Goal: Task Accomplishment & Management: Complete application form

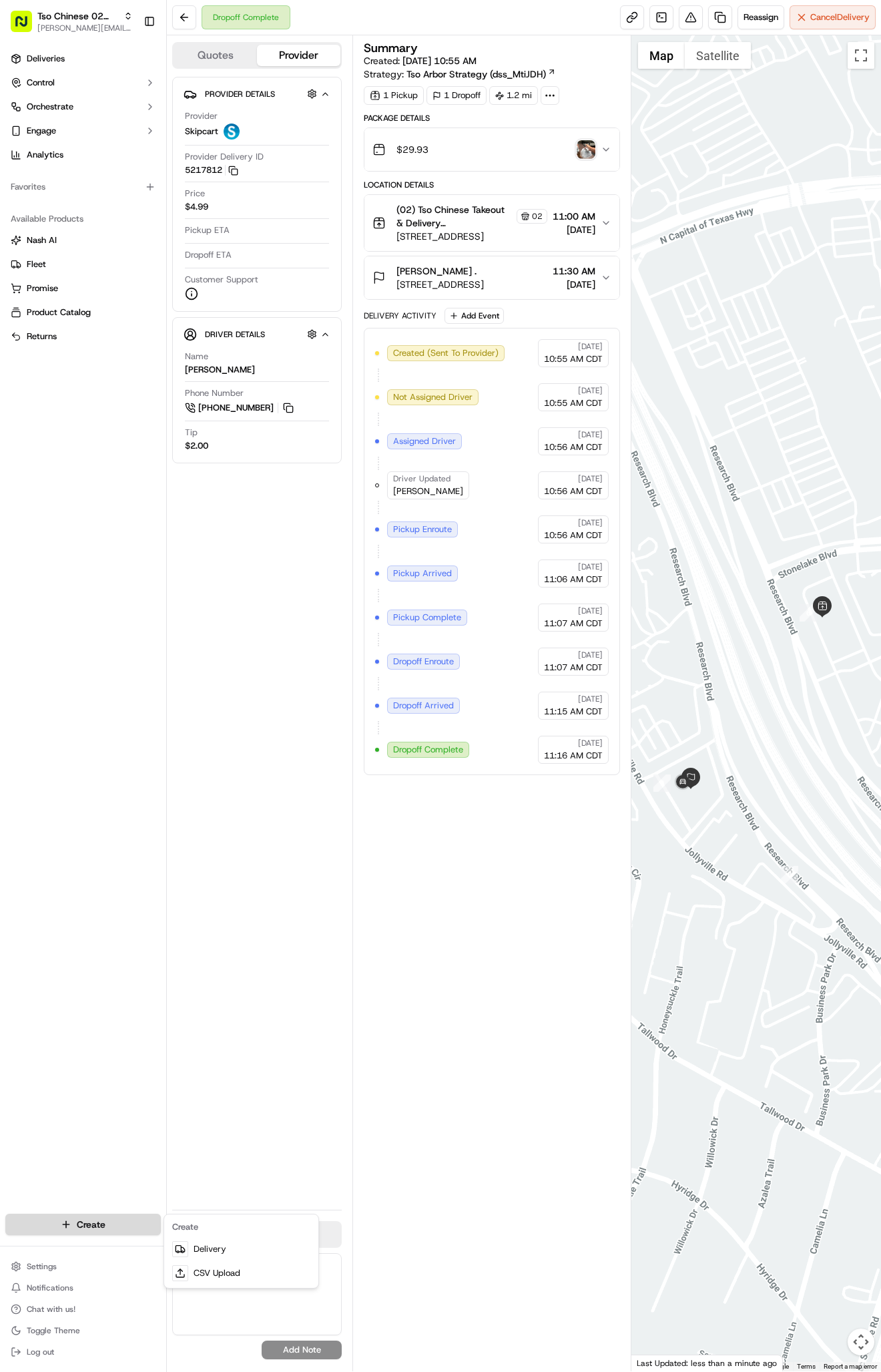
click at [133, 1214] on html "Tso Chinese 02 Arbor [PERSON_NAME][EMAIL_ADDRESS][DOMAIN_NAME] Toggle Sidebar D…" at bounding box center [440, 686] width 881 height 1372
click at [212, 1243] on link "Delivery" at bounding box center [241, 1249] width 149 height 24
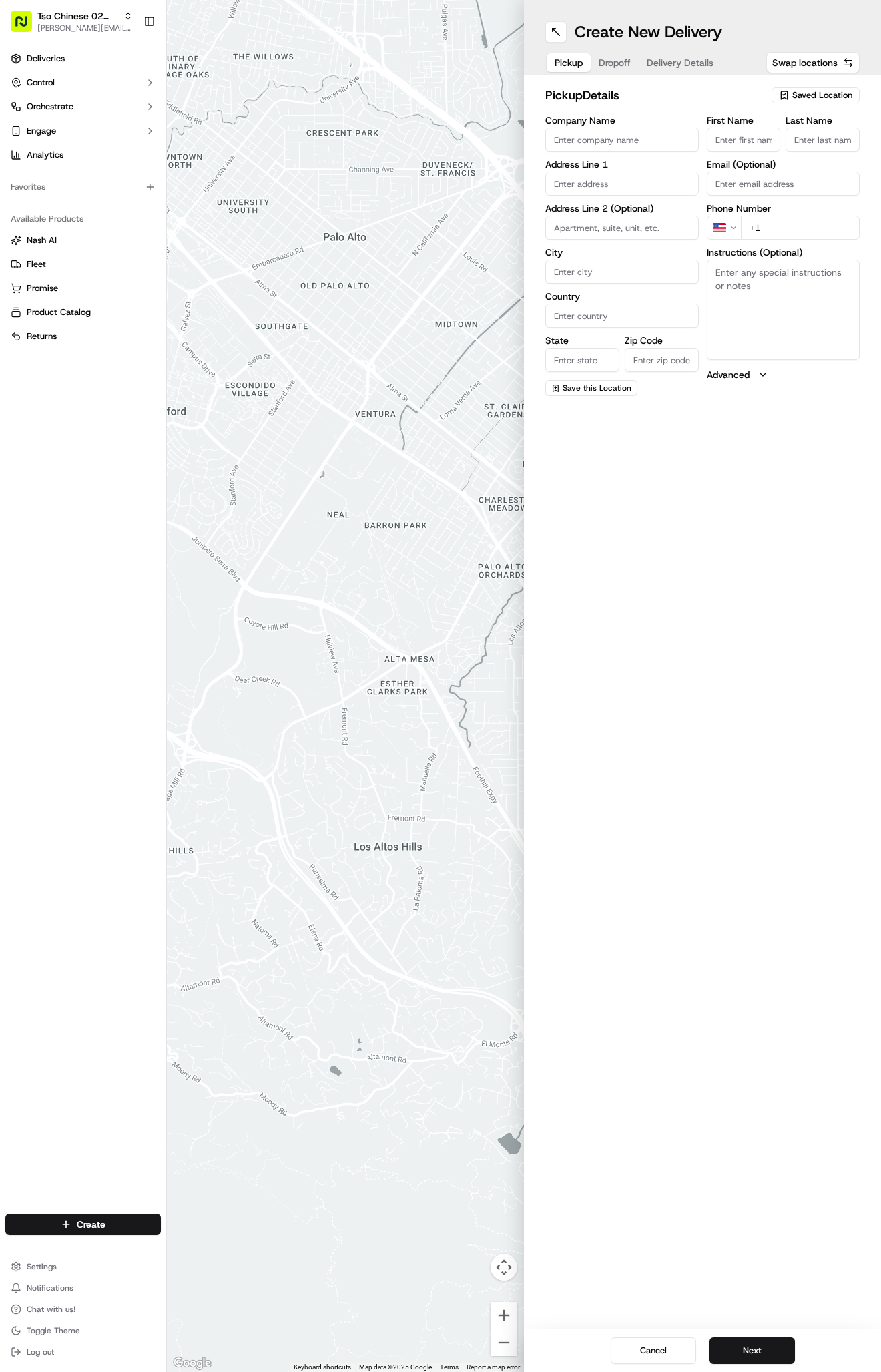
click at [799, 95] on span "Saved Location" at bounding box center [823, 95] width 60 height 12
click at [794, 140] on span "(02) Tso Chinese Takeout & Delivery [GEOGRAPHIC_DATA] (02)" at bounding box center [792, 152] width 164 height 24
type input "(02) Tso Chinese Takeout & Delivery [GEOGRAPHIC_DATA]"
type input "Bldg E Ste 402"
type input "Austin"
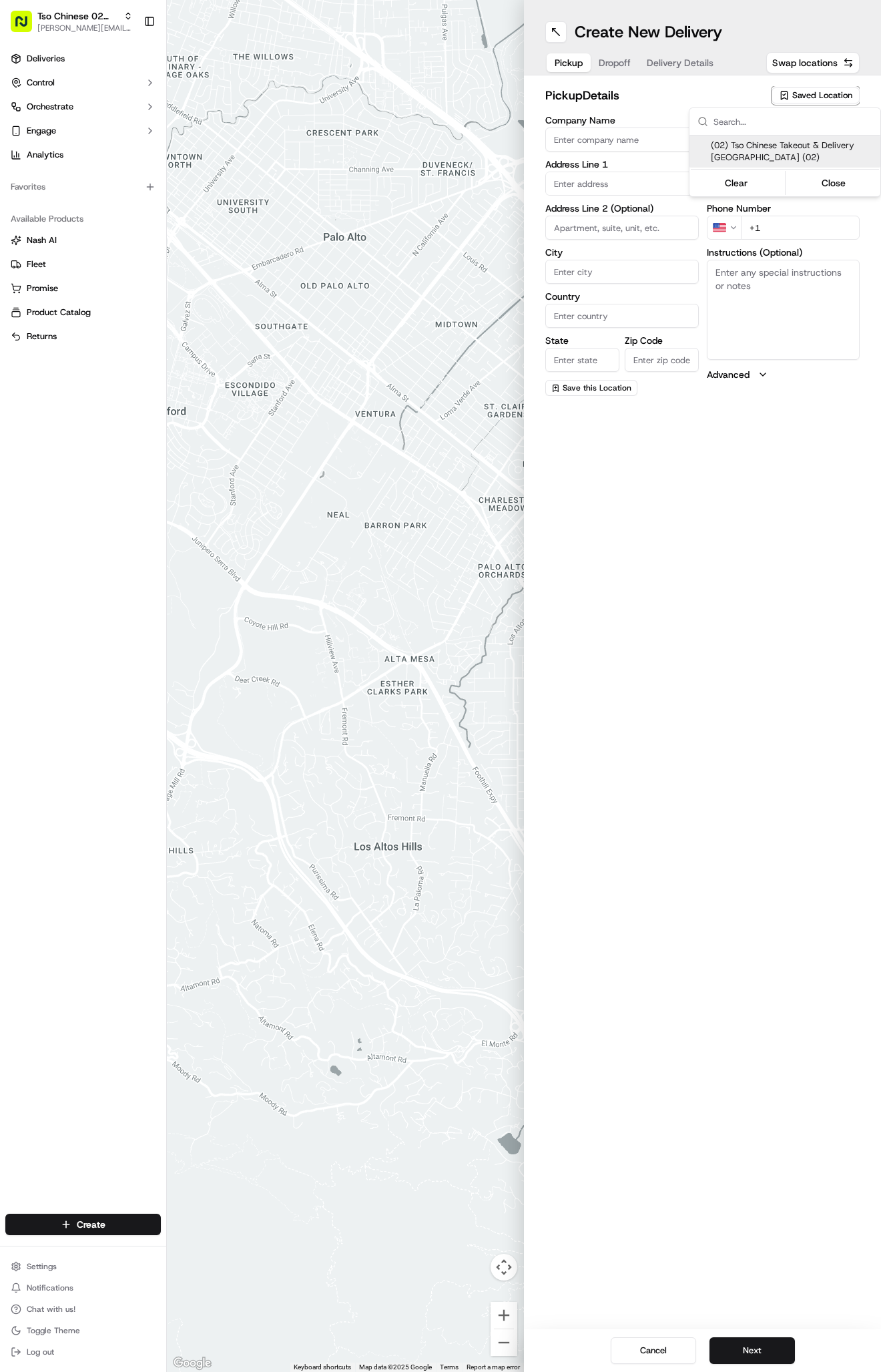
type input "US"
type input "[GEOGRAPHIC_DATA]"
type input "78759"
type input "Tso Chinese"
type input "Arboretum Crossing Manager"
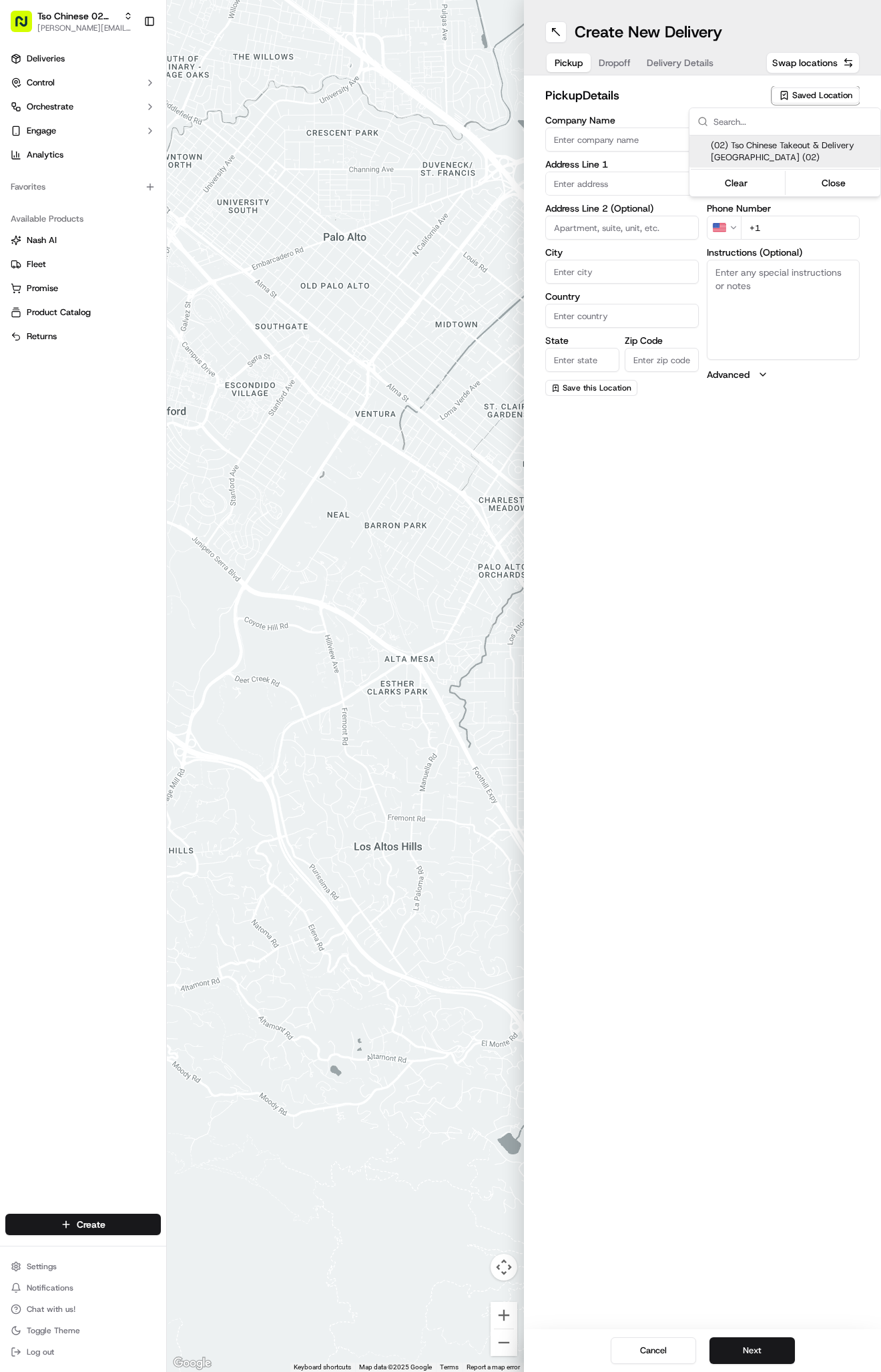
type input "[EMAIL_ADDRESS][DOMAIN_NAME]"
type input "[PHONE_NUMBER]"
type textarea "Submit a picture displaying address & food as Proof of Delivery. Envía una foto…"
type input "[STREET_ADDRESS]"
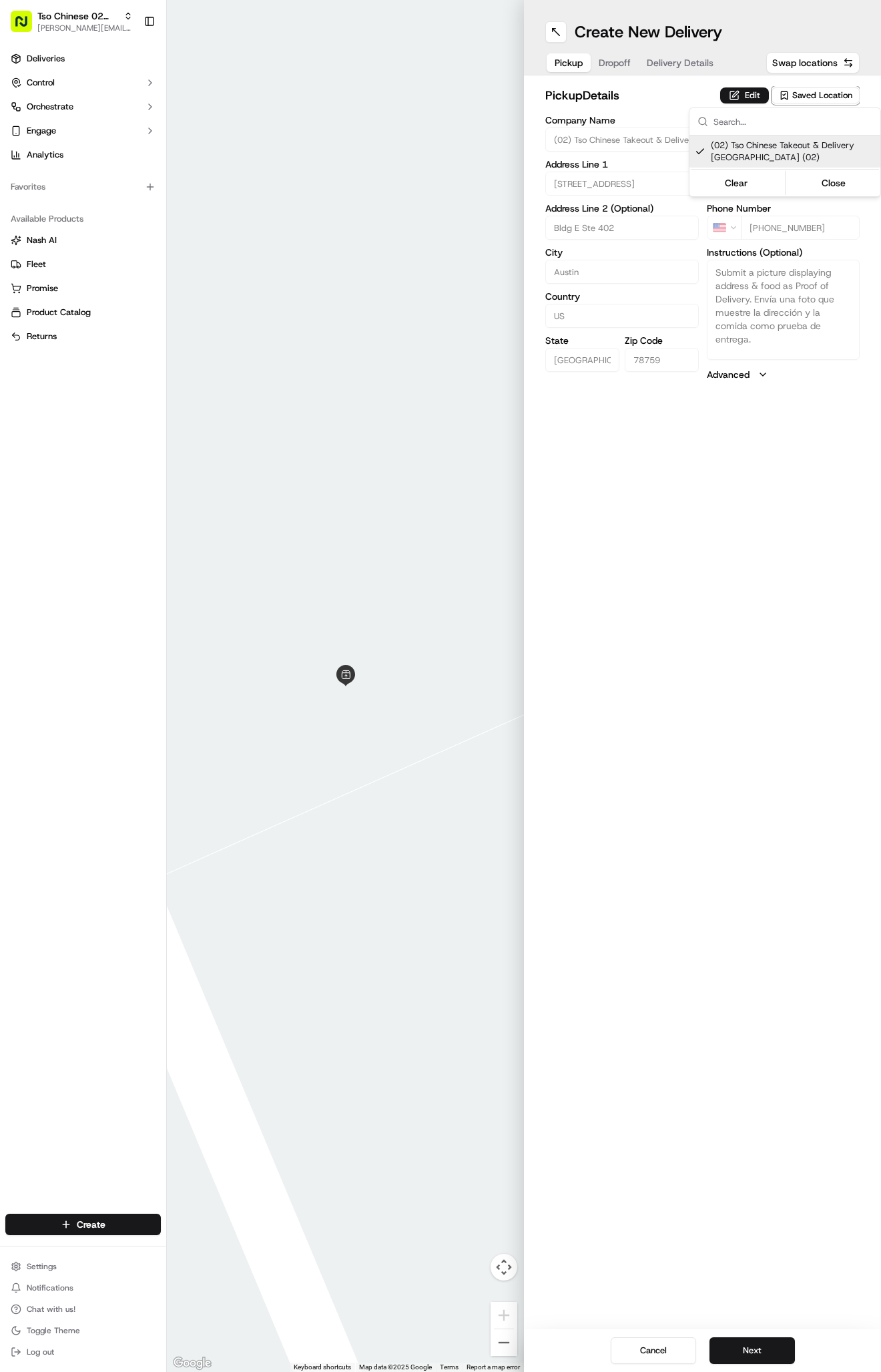
click at [675, 64] on html "Tso Chinese 02 Arbor [PERSON_NAME][EMAIL_ADDRESS][DOMAIN_NAME] Toggle Sidebar D…" at bounding box center [440, 686] width 881 height 1372
click at [675, 64] on span "Delivery Details" at bounding box center [681, 63] width 67 height 13
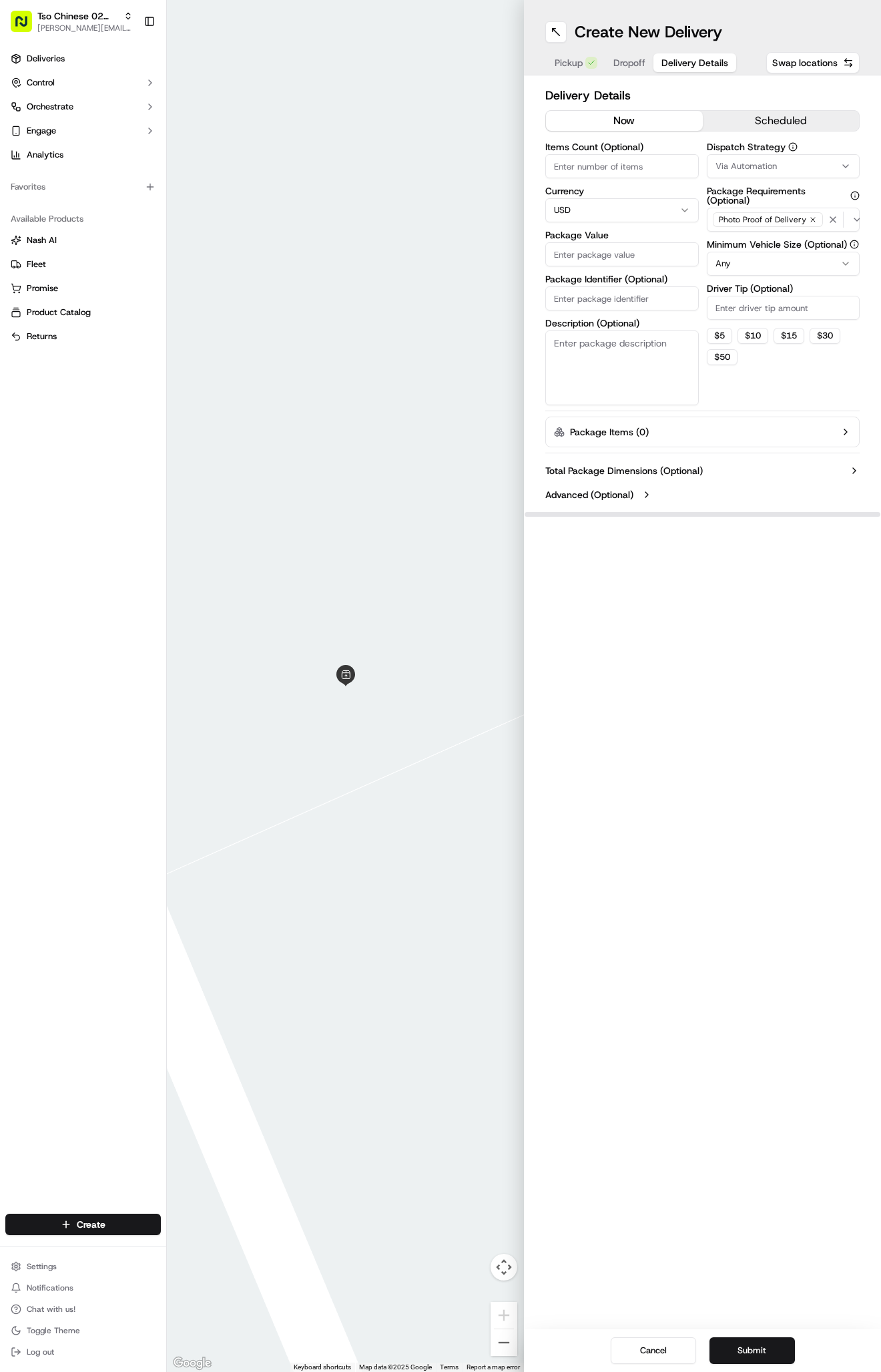
click at [775, 167] on span "Via Automation" at bounding box center [746, 166] width 62 height 12
click at [774, 241] on span "Tso Arbor Strategy" at bounding box center [792, 239] width 164 height 12
click at [756, 313] on html "Tso Chinese 02 Arbor [PERSON_NAME][EMAIL_ADDRESS][DOMAIN_NAME] Toggle Sidebar D…" at bounding box center [440, 686] width 881 height 1372
click at [756, 313] on input "Driver Tip (Optional)" at bounding box center [783, 308] width 154 height 24
type input "2"
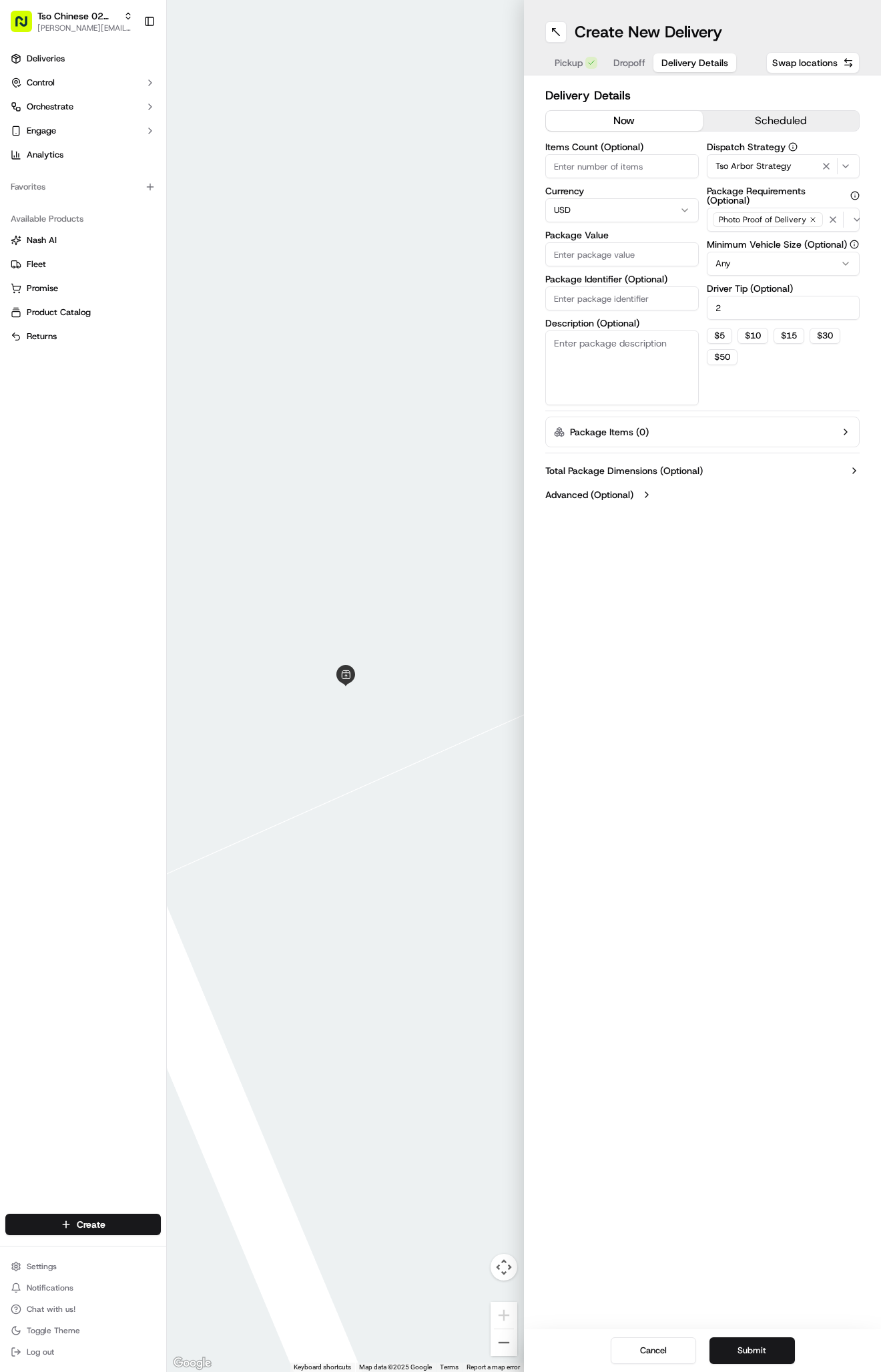
click at [623, 316] on div "Items Count (Optional) Currency USD Package Value Package Identifier (Optional)…" at bounding box center [622, 274] width 154 height 263
click at [623, 301] on input "Package Identifier (Optional)" at bounding box center [622, 298] width 154 height 24
paste input "0IKU8QR"
type input "0IKU8QR"
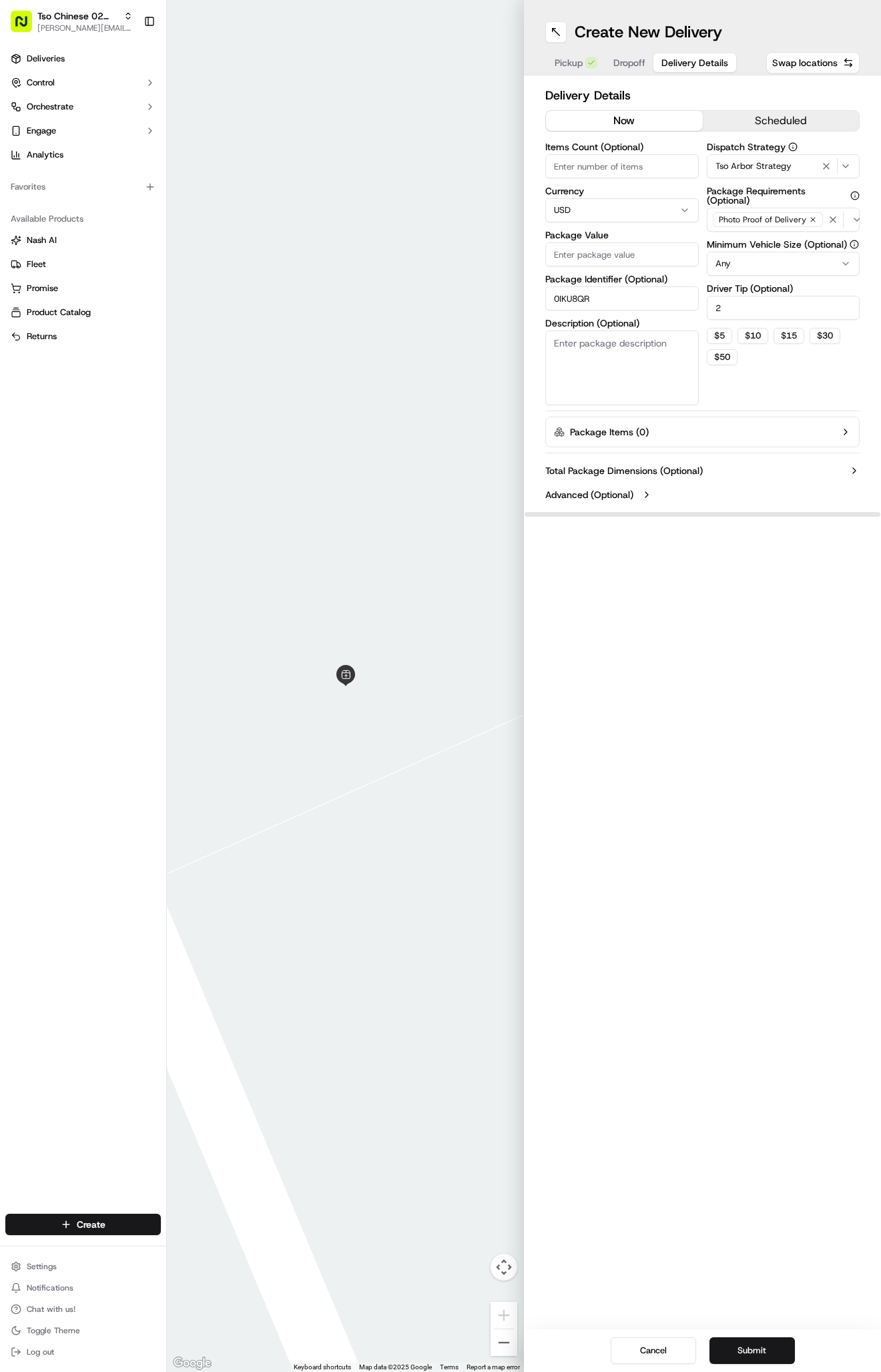
click at [603, 245] on input "Package Value" at bounding box center [622, 254] width 154 height 24
type input "51.74"
click at [637, 60] on span "Dropoff" at bounding box center [630, 63] width 32 height 13
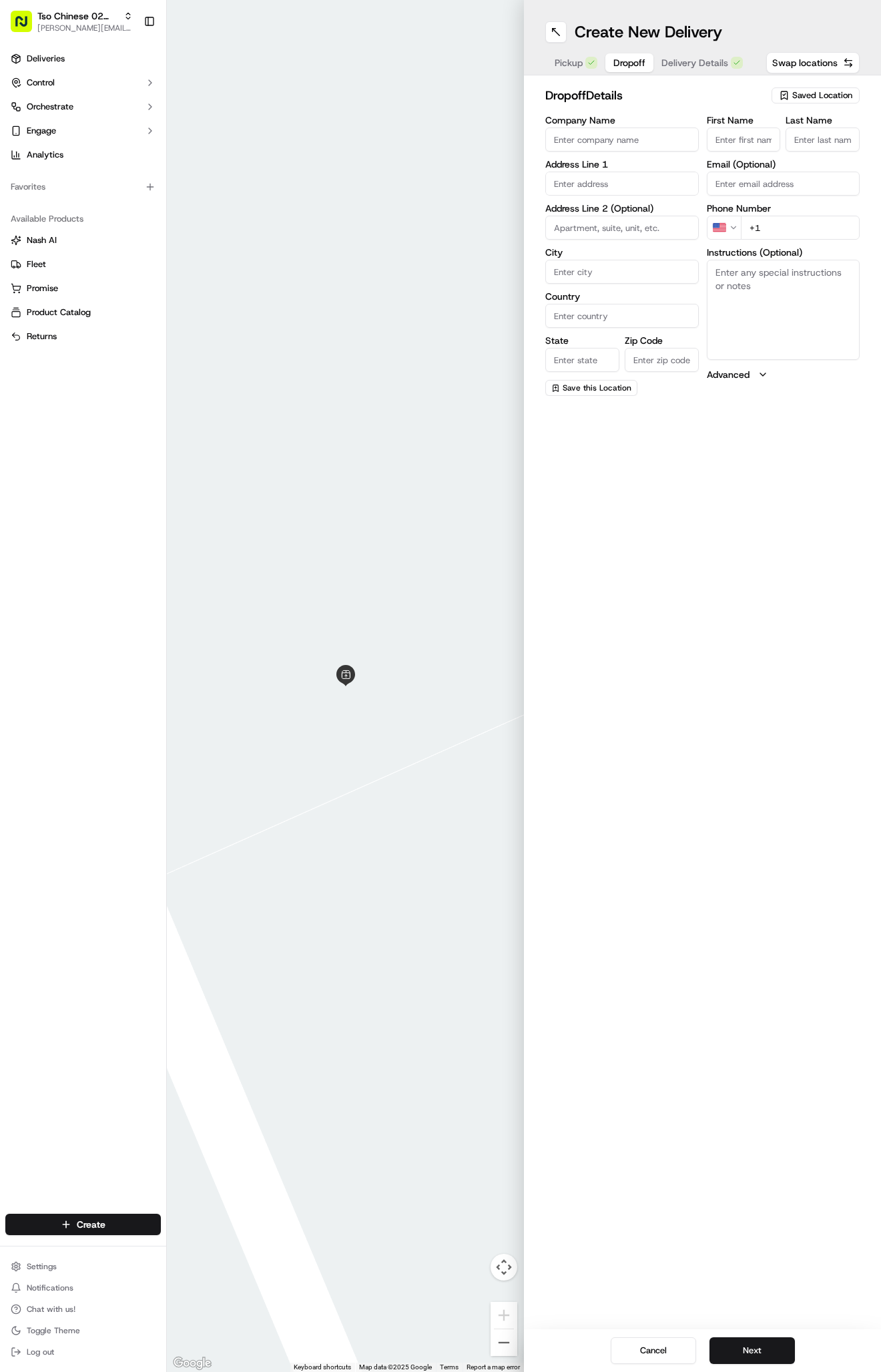
paste input "[PHONE_NUMBER]"
type input "[PHONE_NUMBER]"
click at [605, 199] on div "Company Name Address Line 1 Address Line 2 (Optional) City Country State Zip Co…" at bounding box center [622, 255] width 154 height 280
paste input "[STREET_ADDRESS]"
click at [648, 217] on div "[STREET_ADDRESS]" at bounding box center [622, 212] width 147 height 20
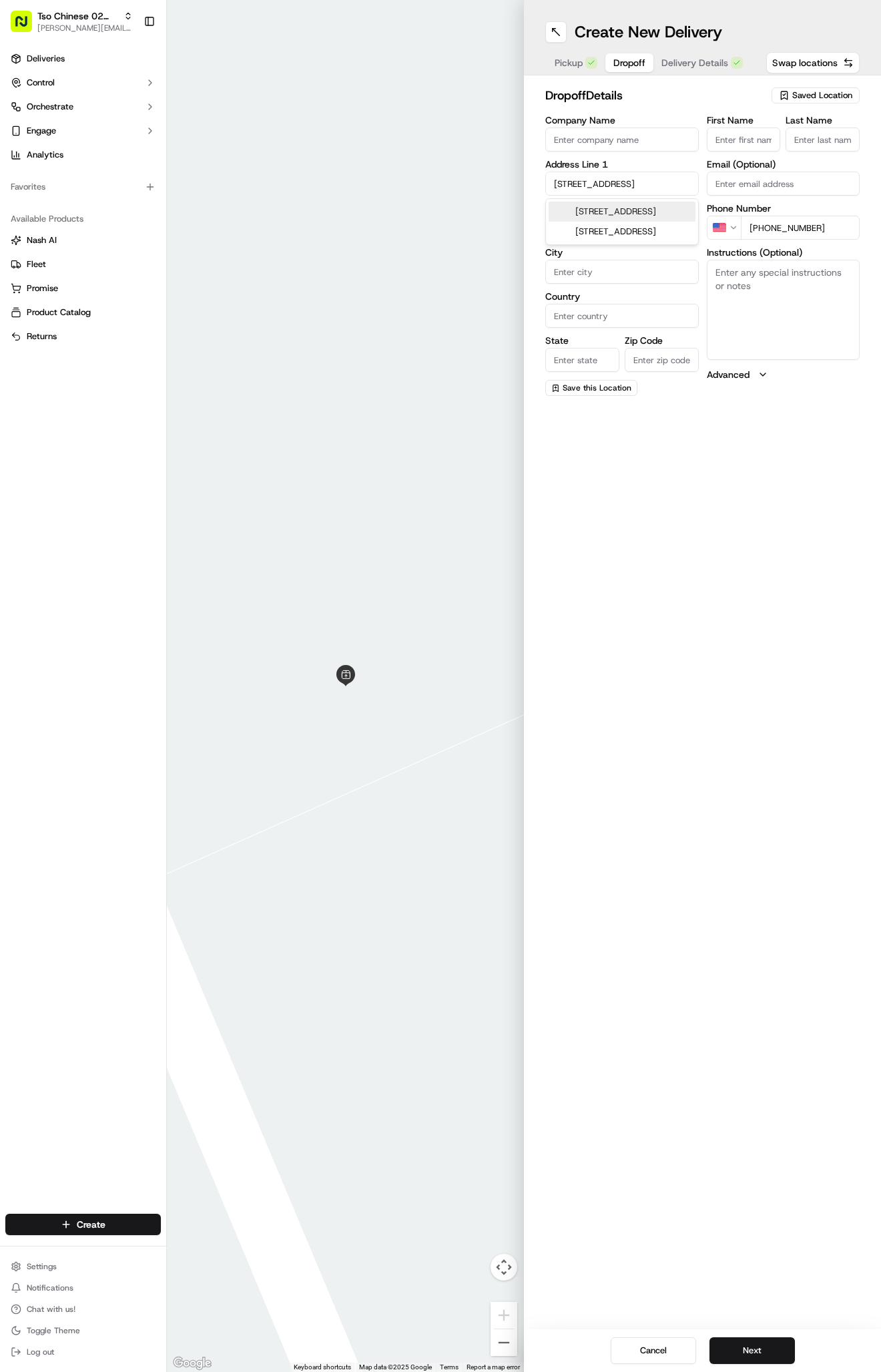
type input "[STREET_ADDRESS]"
type input "Austin"
type input "[GEOGRAPHIC_DATA]"
type input "78758"
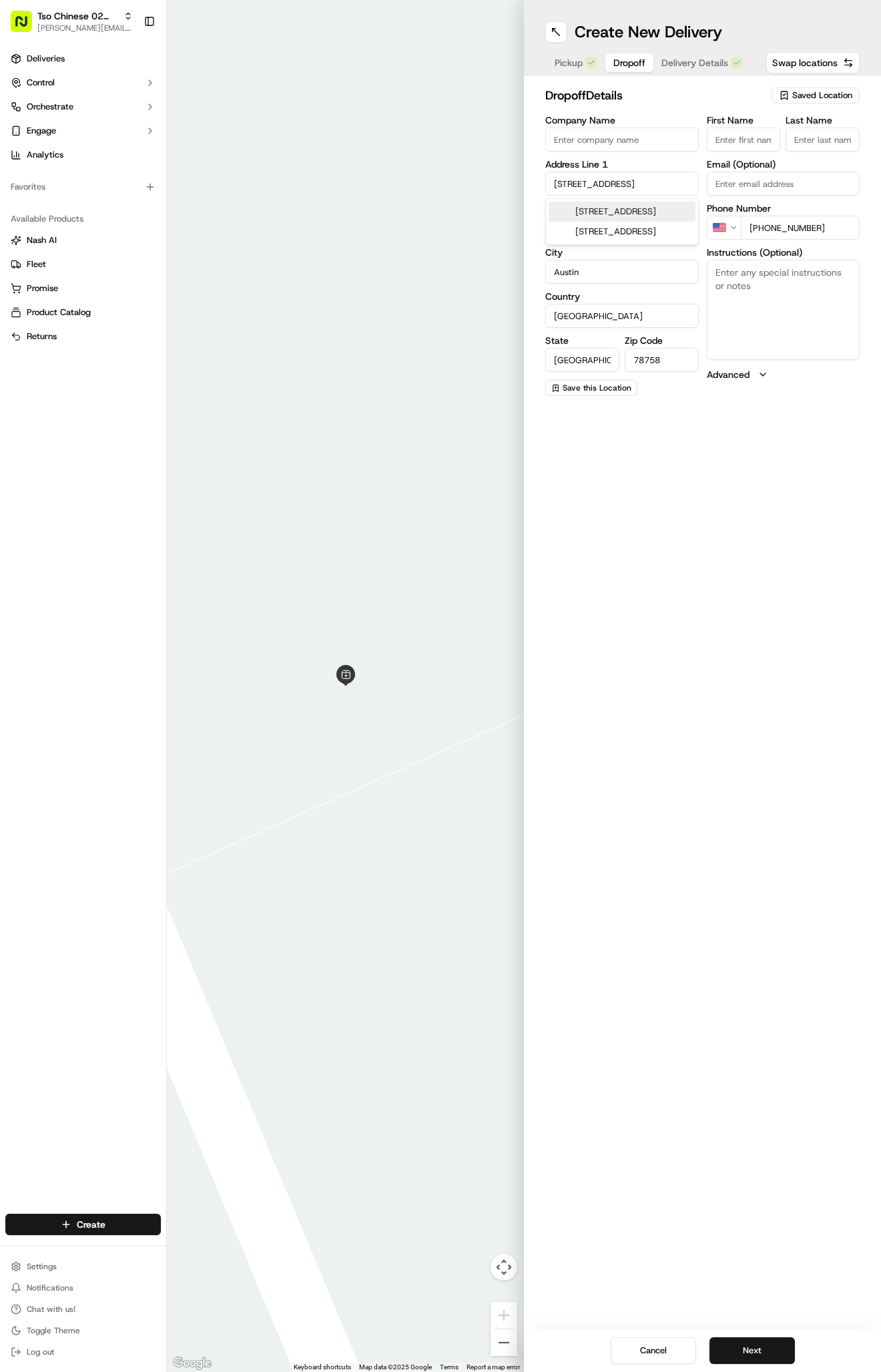
type input "[STREET_ADDRESS]"
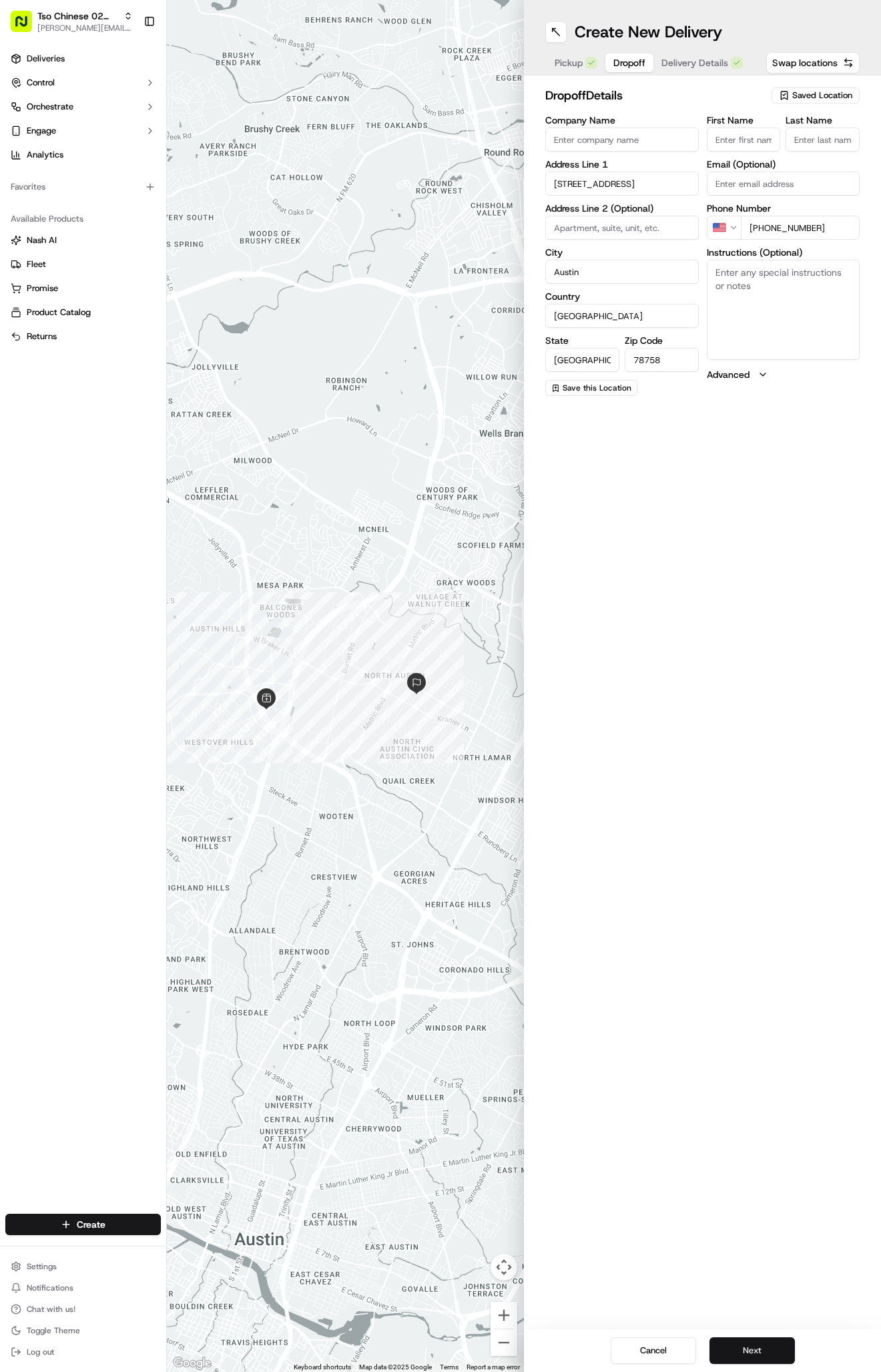
click at [756, 1344] on button "Next" at bounding box center [752, 1351] width 85 height 27
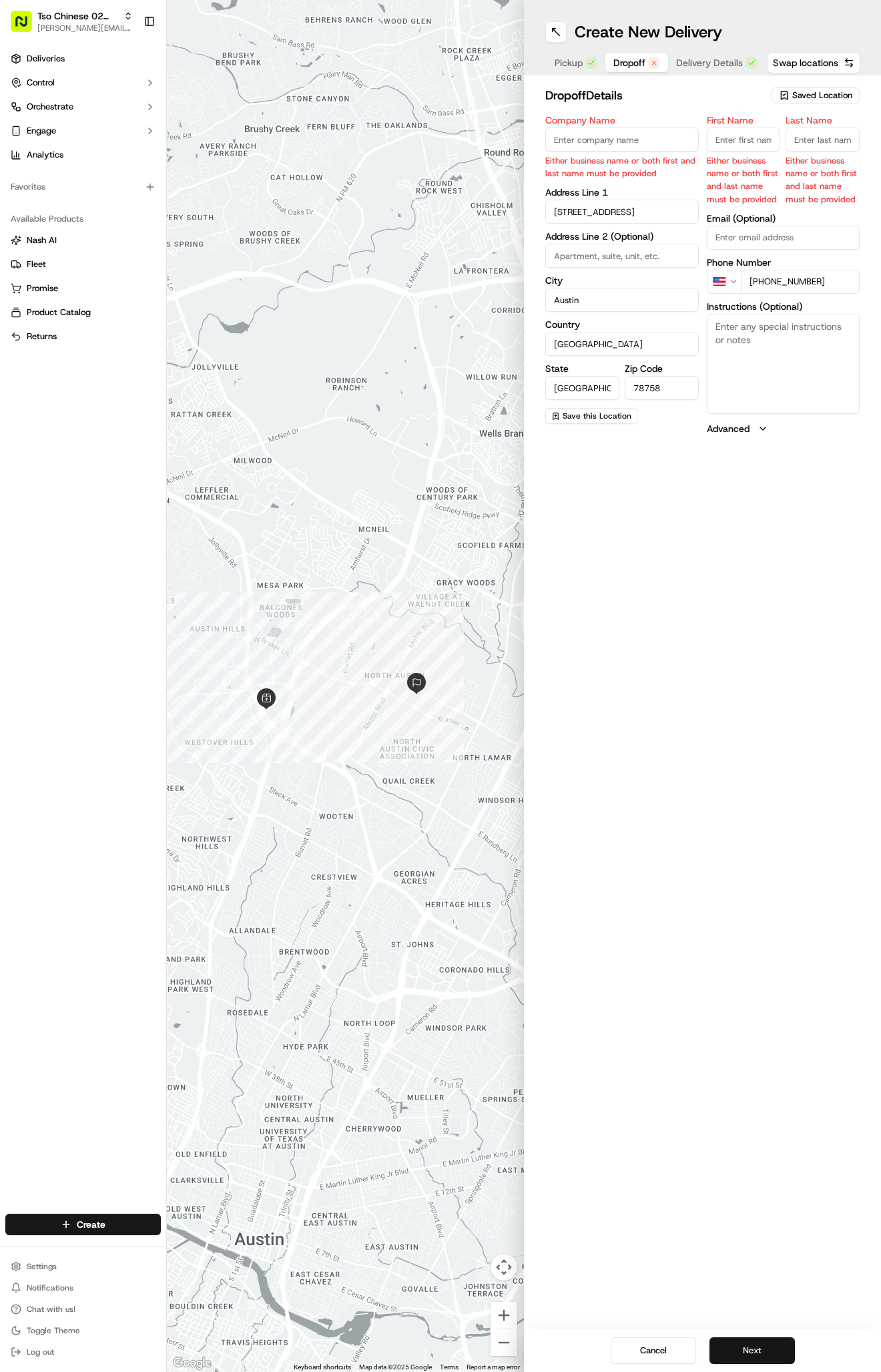
click at [756, 1344] on button "Next" at bounding box center [752, 1351] width 85 height 27
paste input "[PERSON_NAME]"
type input "[PERSON_NAME]"
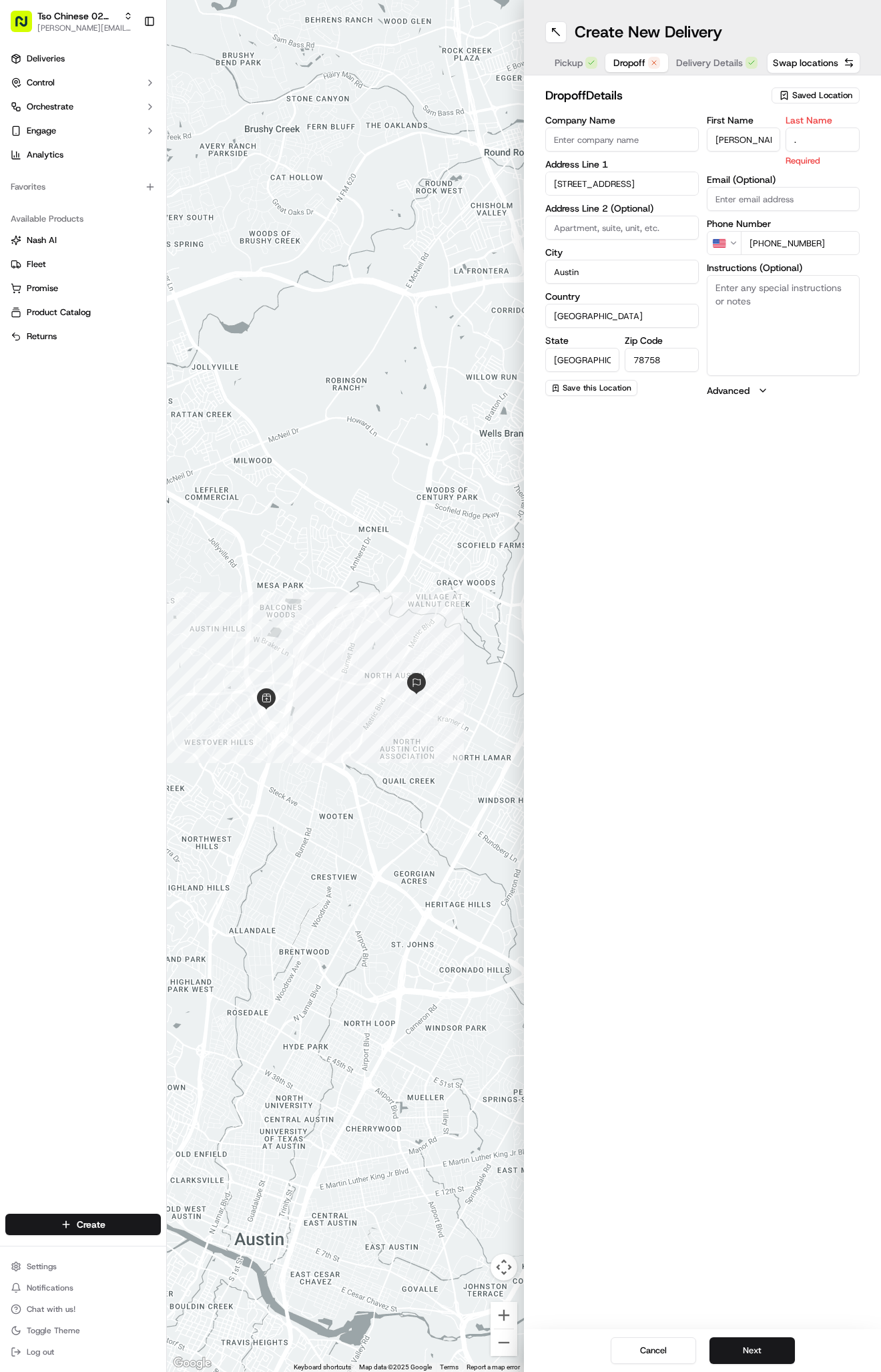
type input "."
click at [778, 1336] on div "Cancel Next" at bounding box center [703, 1351] width 357 height 43
click at [768, 1351] on button "Next" at bounding box center [752, 1351] width 85 height 27
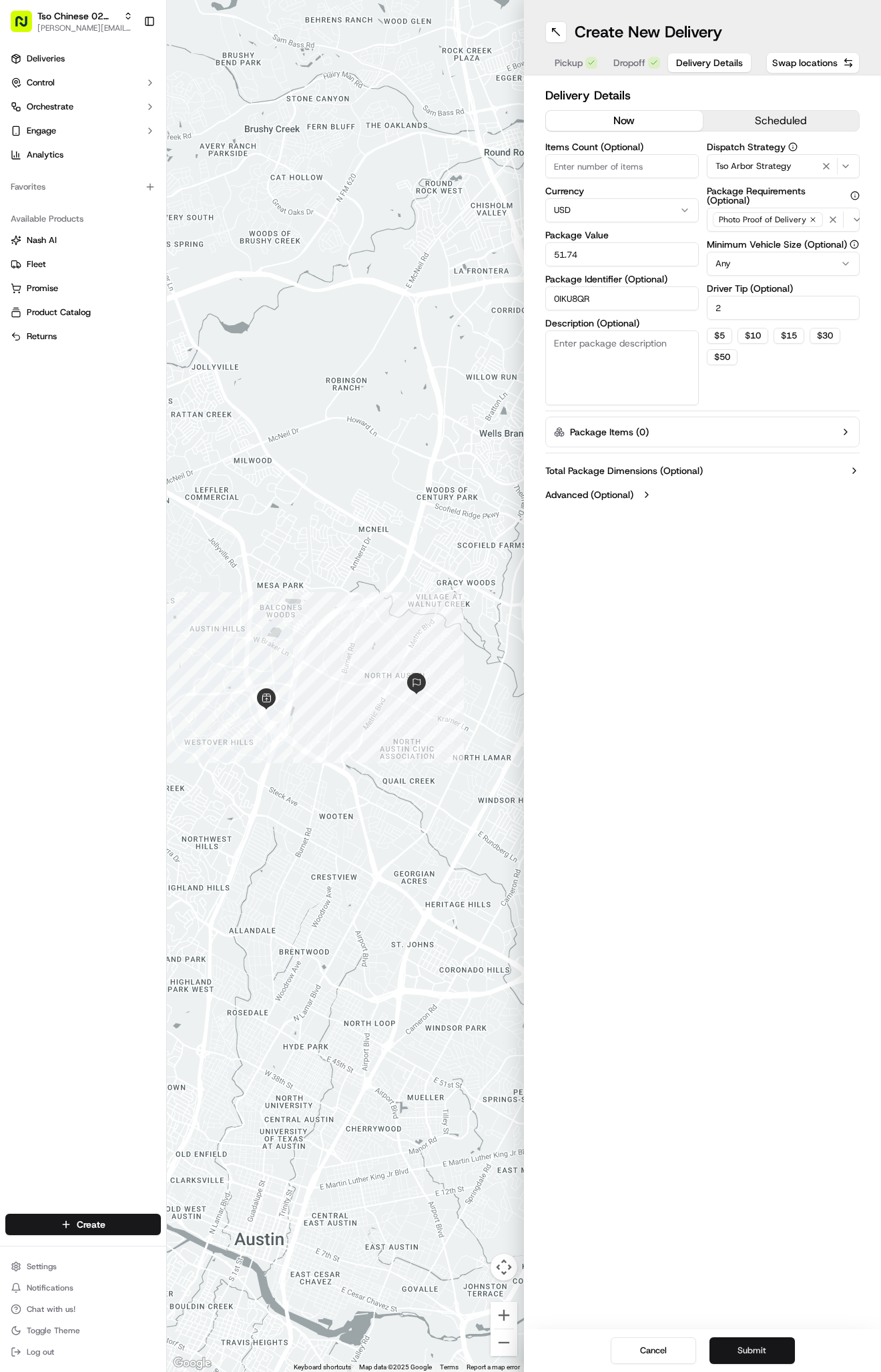
click at [768, 1345] on button "Submit" at bounding box center [752, 1351] width 85 height 27
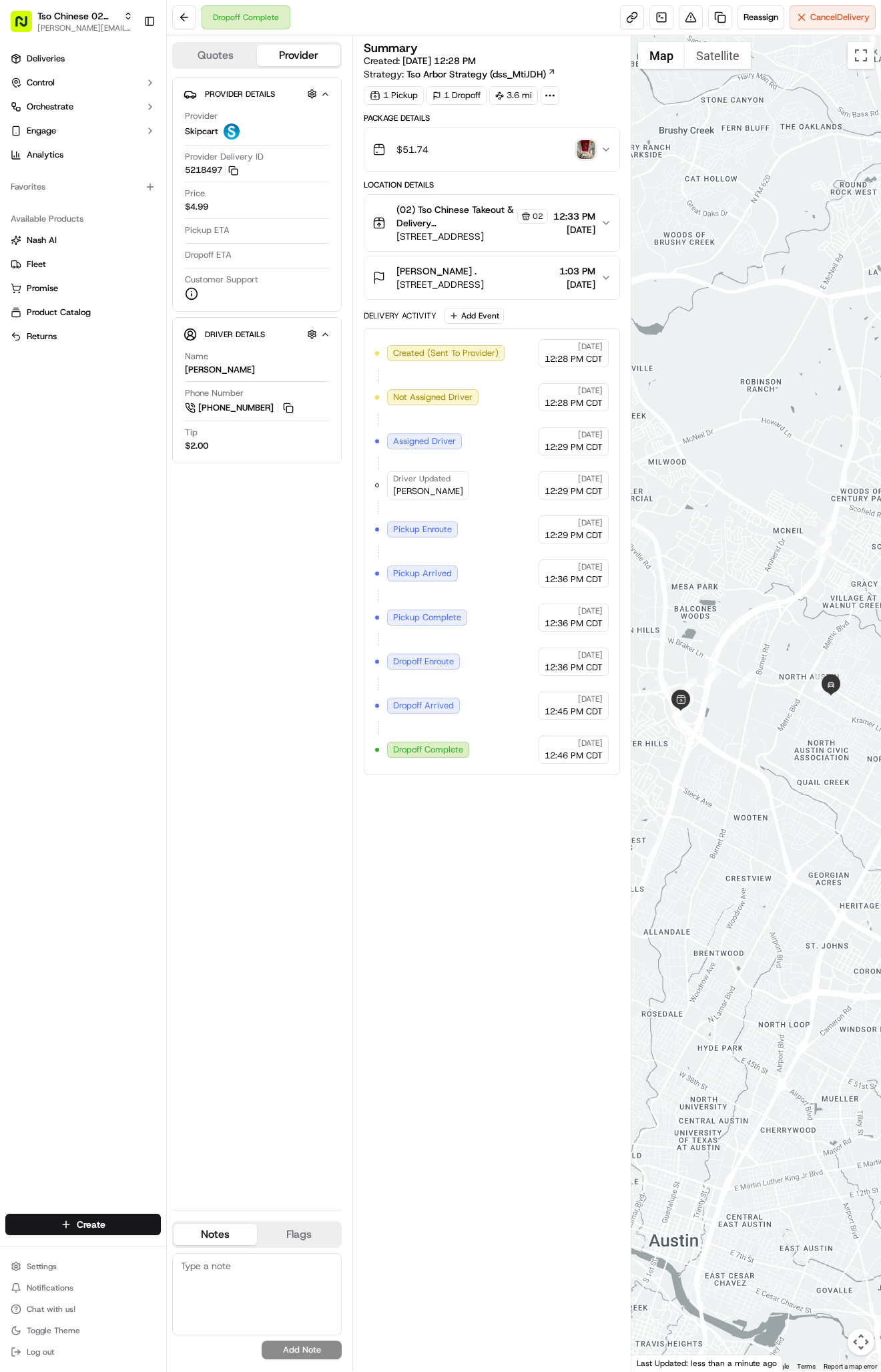
click at [77, 1222] on html "Tso Chinese 02 Arbor [PERSON_NAME][EMAIL_ADDRESS][DOMAIN_NAME] Toggle Sidebar D…" at bounding box center [440, 686] width 881 height 1372
click at [209, 1251] on link "Delivery" at bounding box center [241, 1249] width 149 height 24
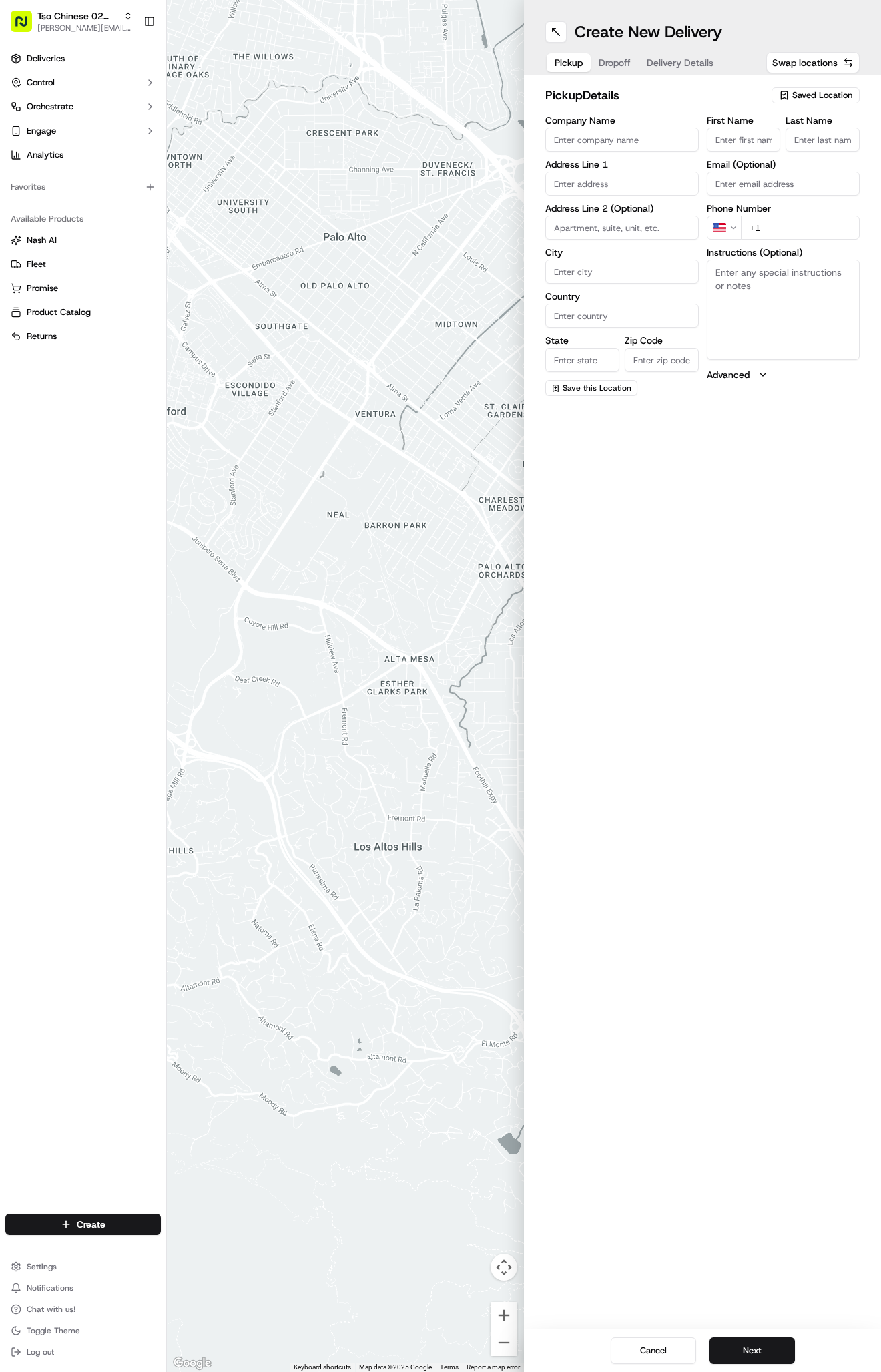
click at [815, 93] on span "Saved Location" at bounding box center [823, 95] width 60 height 12
click at [814, 146] on span "(02) Tso Chinese Takeout & Delivery [GEOGRAPHIC_DATA] (02)" at bounding box center [792, 152] width 164 height 24
type input "(02) Tso Chinese Takeout & Delivery [GEOGRAPHIC_DATA]"
type input "Bldg E Ste 402"
type input "Austin"
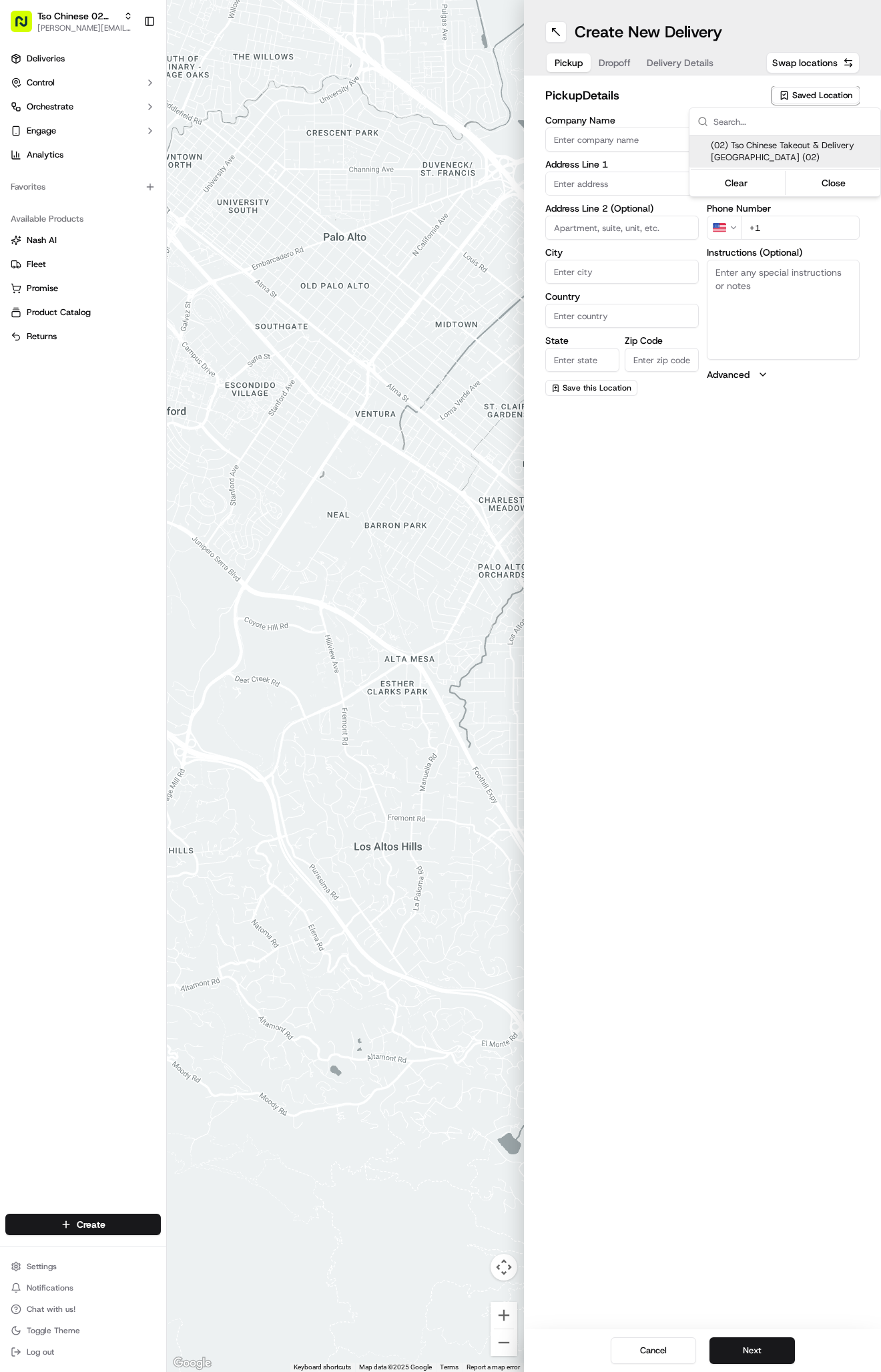
type input "US"
type input "[GEOGRAPHIC_DATA]"
type input "78759"
type input "Tso Chinese"
type input "Arboretum Crossing Manager"
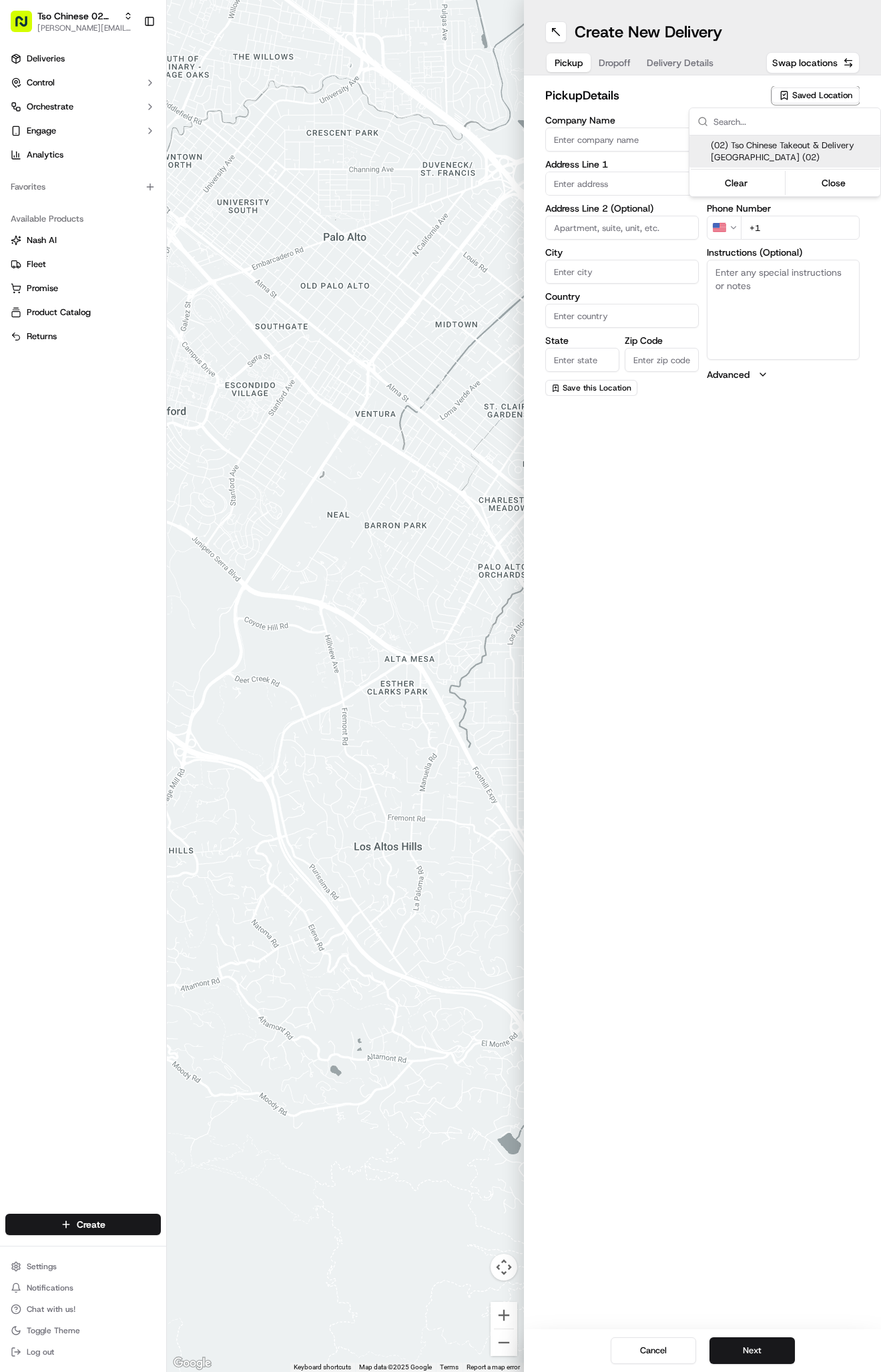
type input "[EMAIL_ADDRESS][DOMAIN_NAME]"
type input "[PHONE_NUMBER]"
type textarea "Submit a picture displaying address & food as Proof of Delivery. Envía una foto…"
type input "[STREET_ADDRESS]"
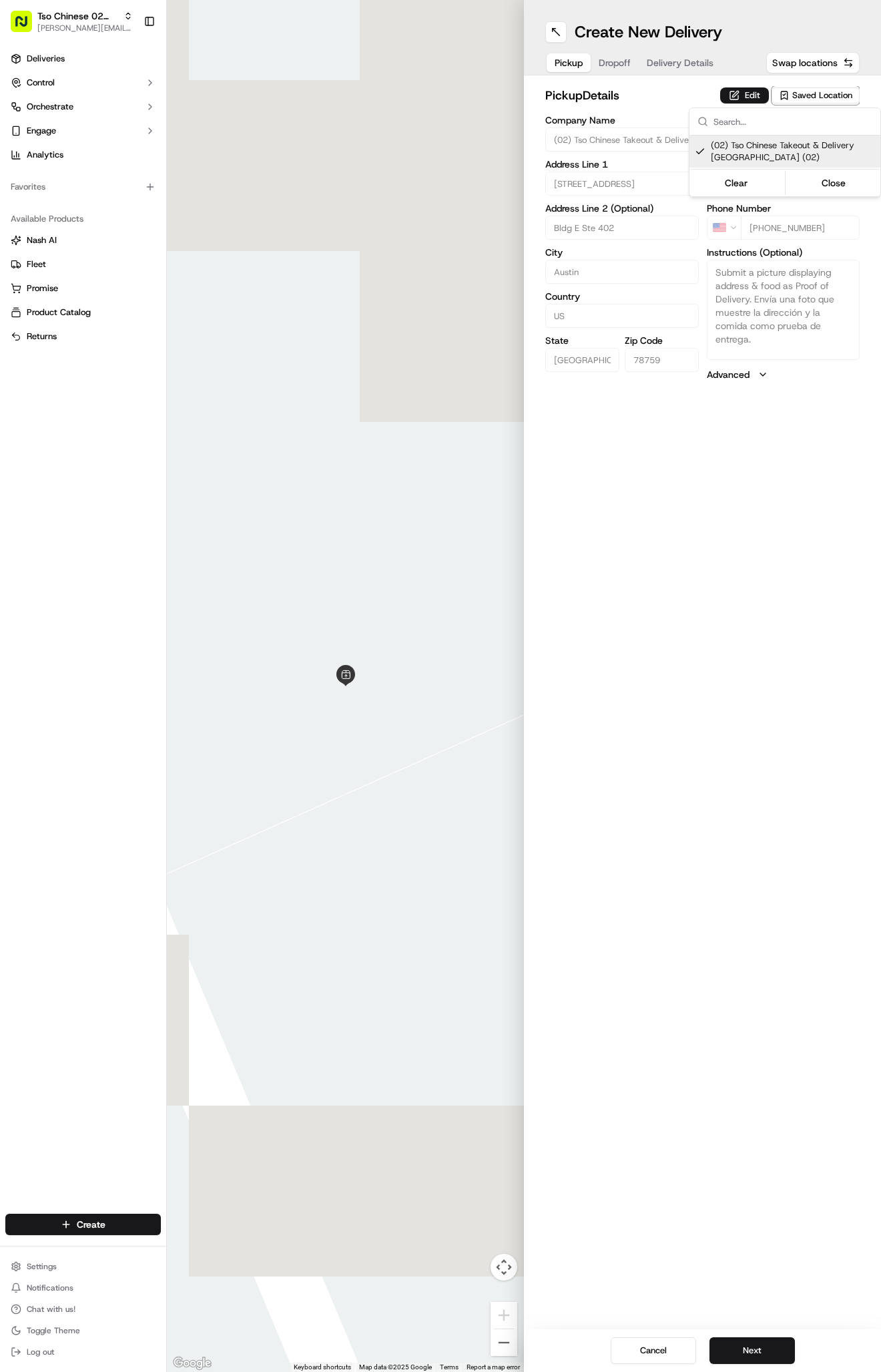
click at [660, 72] on html "Tso Chinese 02 Arbor [PERSON_NAME][EMAIL_ADDRESS][DOMAIN_NAME] Toggle Sidebar D…" at bounding box center [440, 686] width 881 height 1372
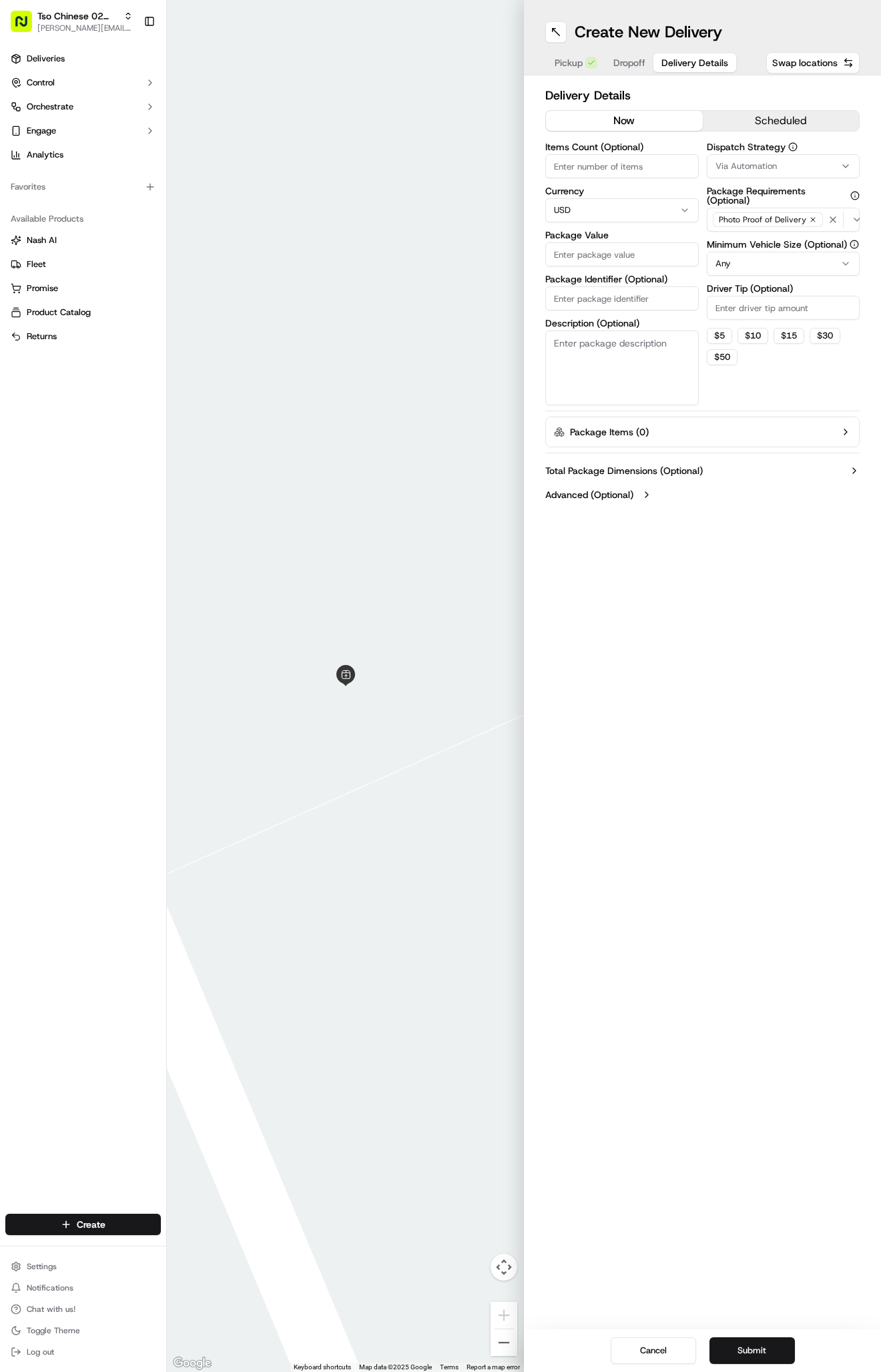
click at [660, 63] on button "Delivery Details" at bounding box center [695, 63] width 82 height 19
click at [762, 170] on span "Via Automation" at bounding box center [746, 166] width 62 height 12
click at [756, 239] on span "Tso Arbor Strategy" at bounding box center [792, 239] width 164 height 12
click at [754, 304] on html "Tso Chinese 02 Arbor [PERSON_NAME][EMAIL_ADDRESS][DOMAIN_NAME] Toggle Sidebar D…" at bounding box center [440, 686] width 881 height 1372
click at [754, 304] on input "Driver Tip (Optional)" at bounding box center [783, 308] width 154 height 24
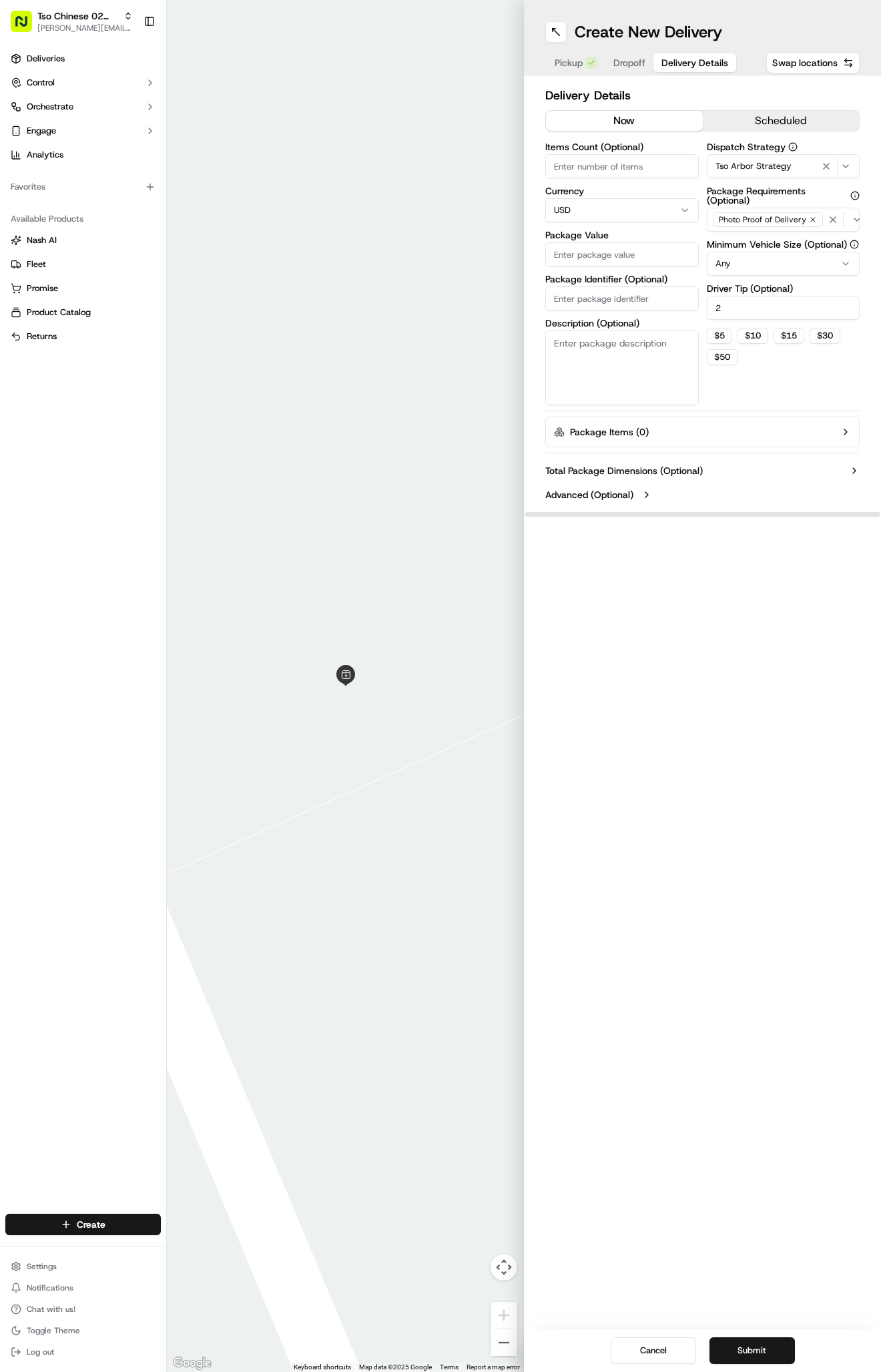
type input "2"
click at [582, 304] on input "Package Identifier (Optional)" at bounding box center [622, 298] width 154 height 24
paste input "ODMFGR3"
type input "ODMFGR3"
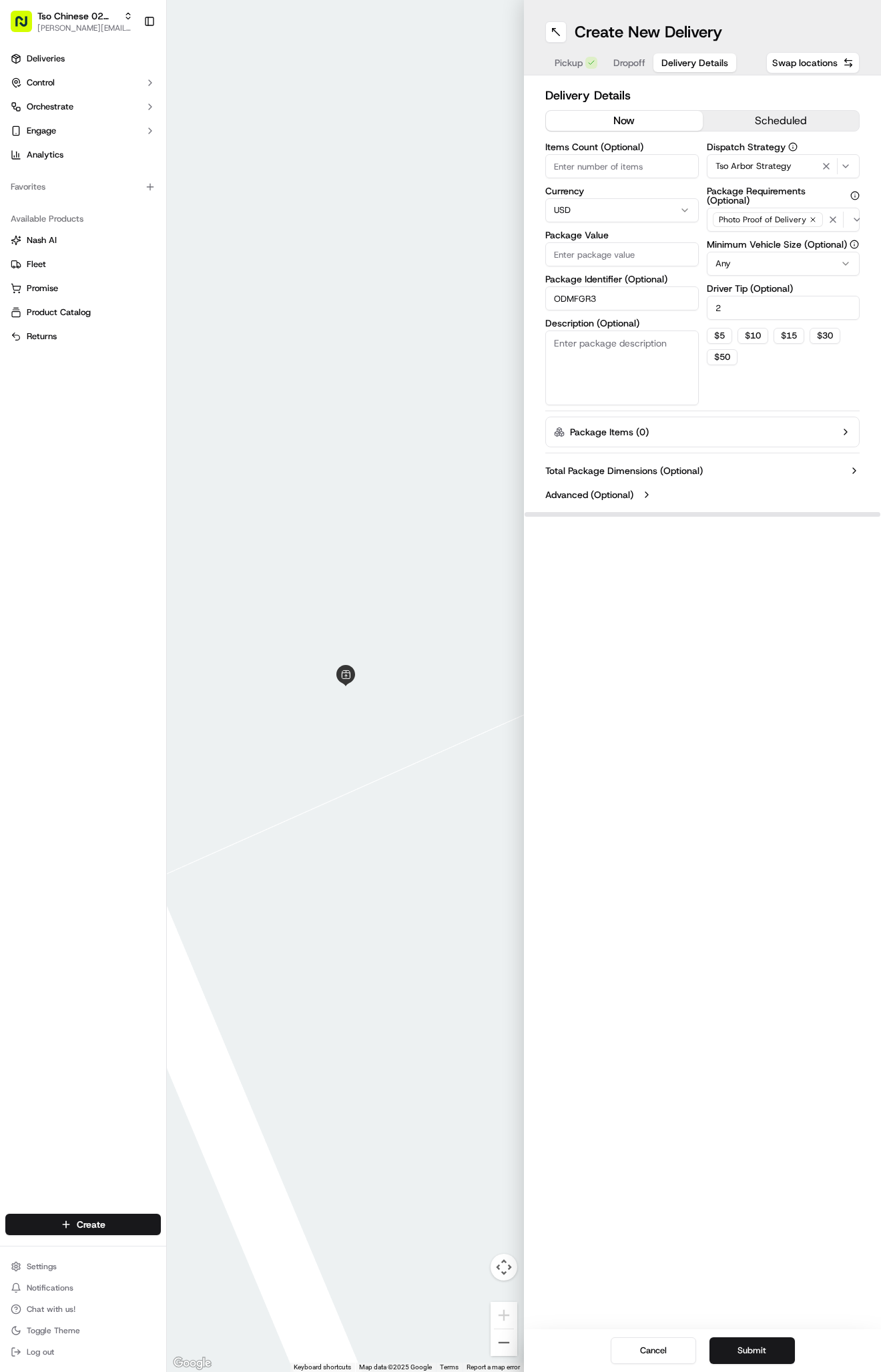
click at [587, 248] on input "Package Value" at bounding box center [622, 254] width 154 height 24
type input "105.71"
click at [628, 49] on div "Create New Delivery Pickup Dropoff Delivery Details Swap locations" at bounding box center [703, 38] width 357 height 75
click at [626, 68] on span "Dropoff" at bounding box center [630, 63] width 32 height 13
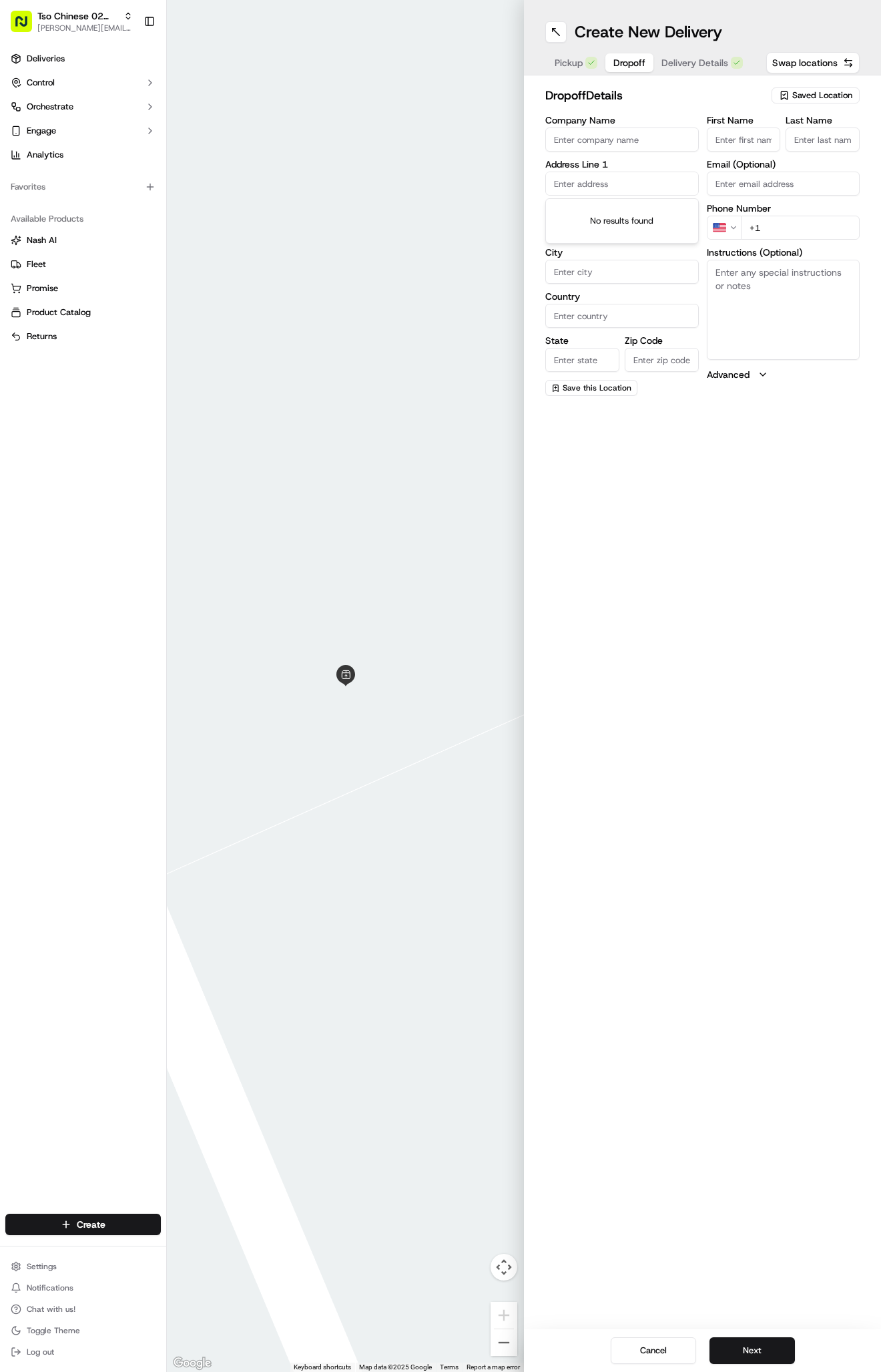
paste input "[STREET_ADDRESS]"
click at [643, 218] on div "[STREET_ADDRESS]" at bounding box center [622, 212] width 147 height 20
type input "[STREET_ADDRESS]"
type input "Austin"
type input "[GEOGRAPHIC_DATA]"
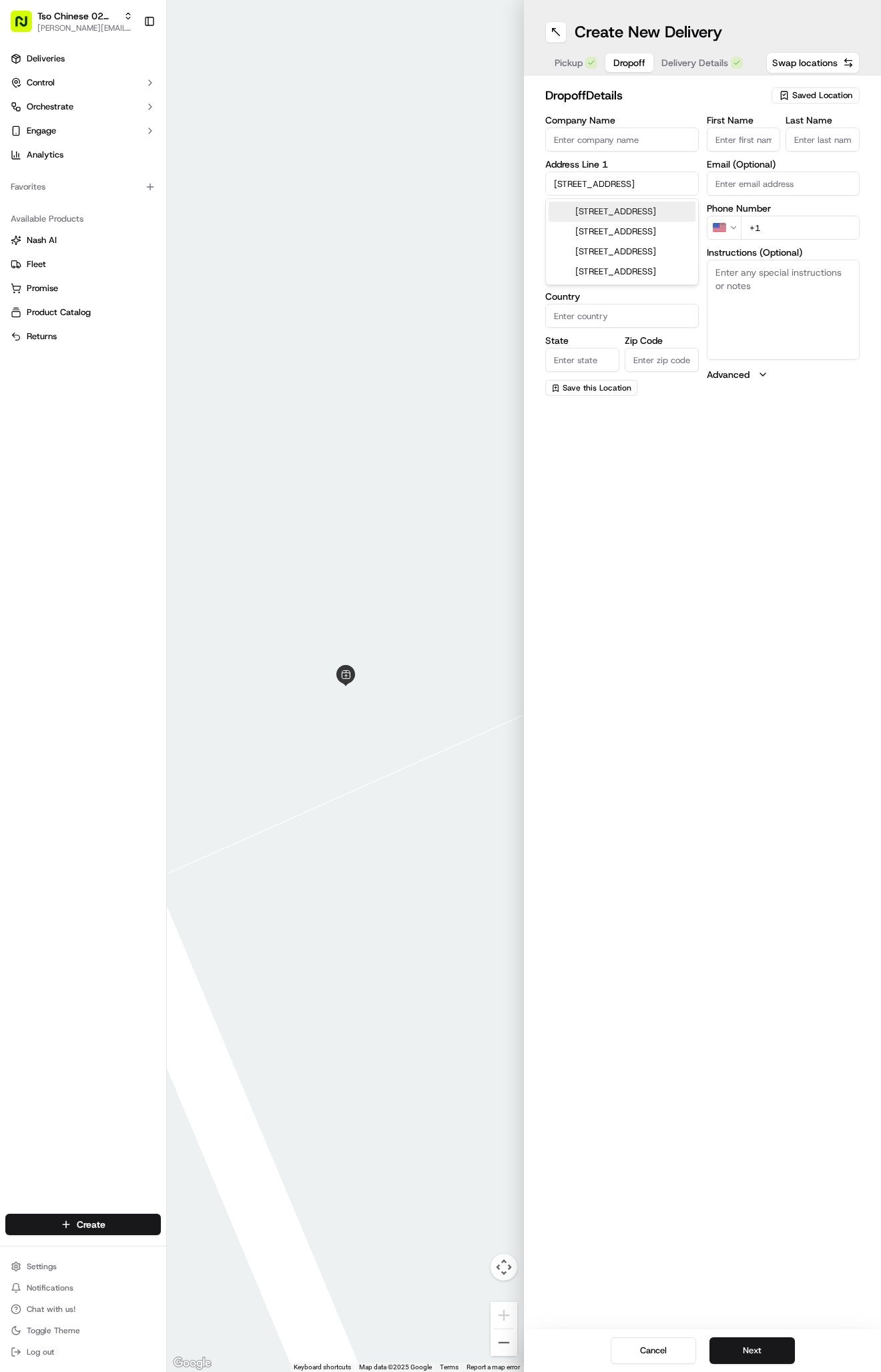
type input "[GEOGRAPHIC_DATA]"
type input "78753"
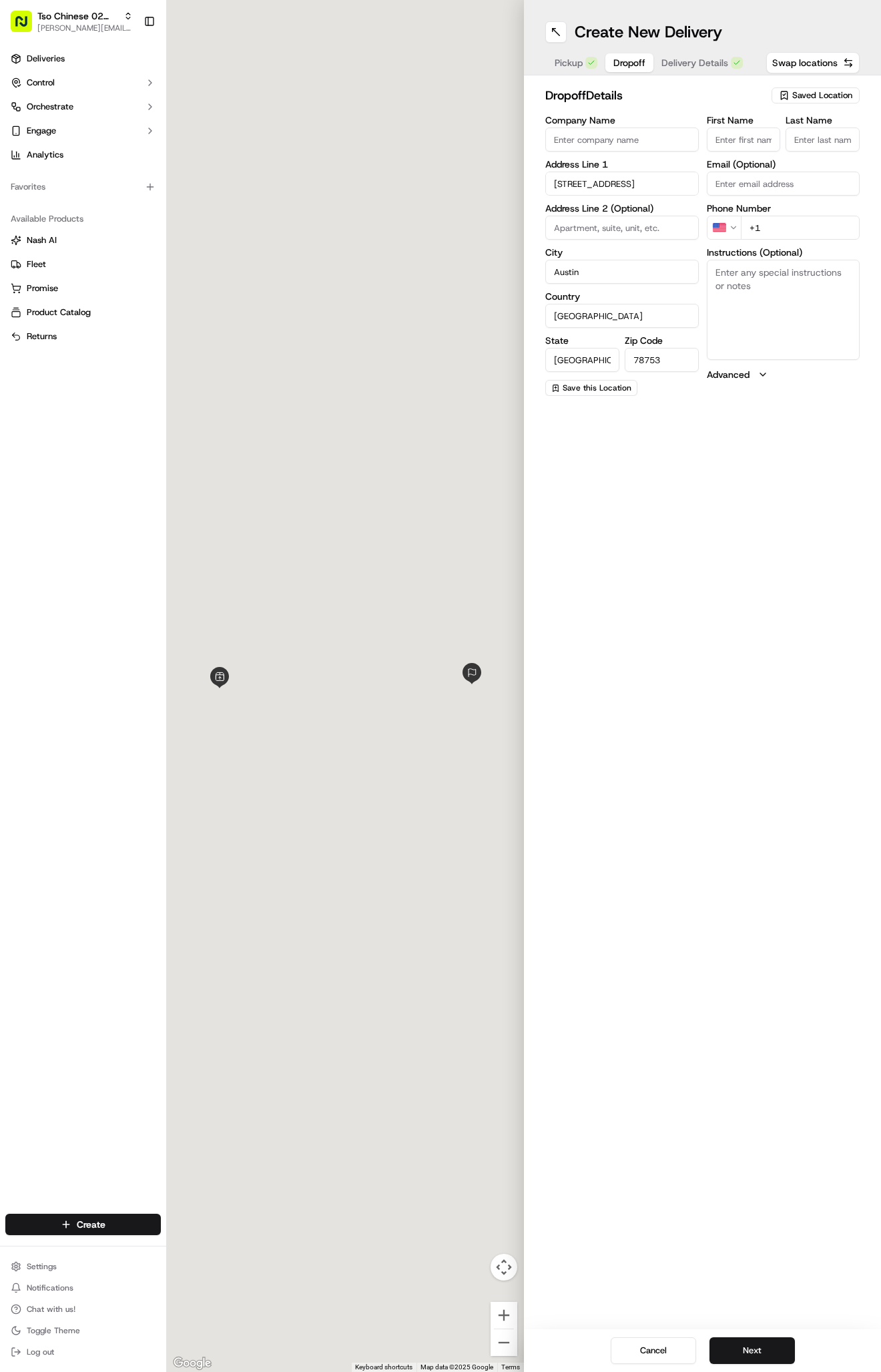
type input "[STREET_ADDRESS]"
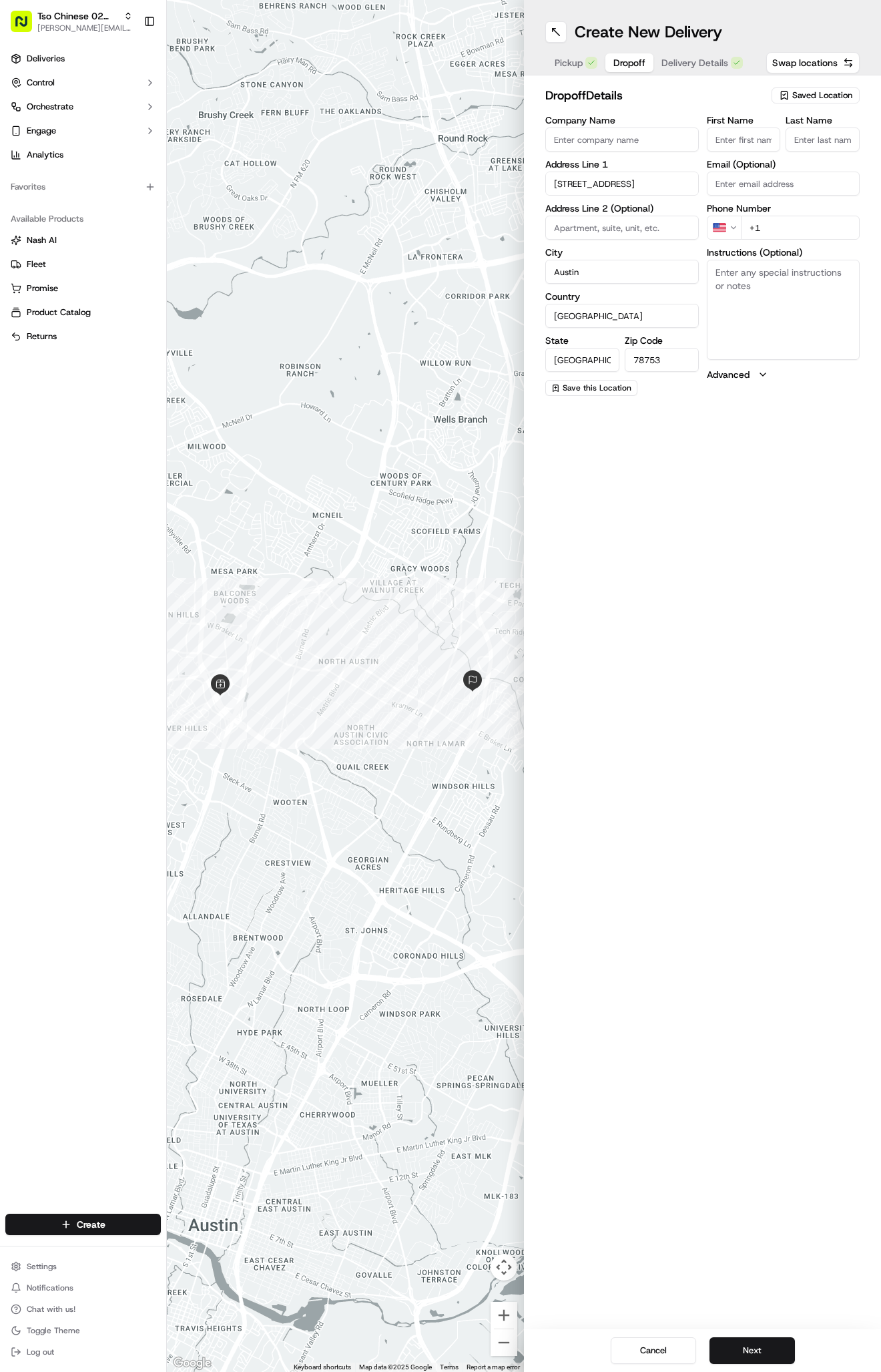
click at [770, 333] on textarea "Instructions (Optional)" at bounding box center [783, 309] width 154 height 100
paste textarea "Ring bell and leave on porch swing."
type textarea "Ring bell and leave on porch swing."
paste input "[PERSON_NAME]"
type input "[PERSON_NAME]"
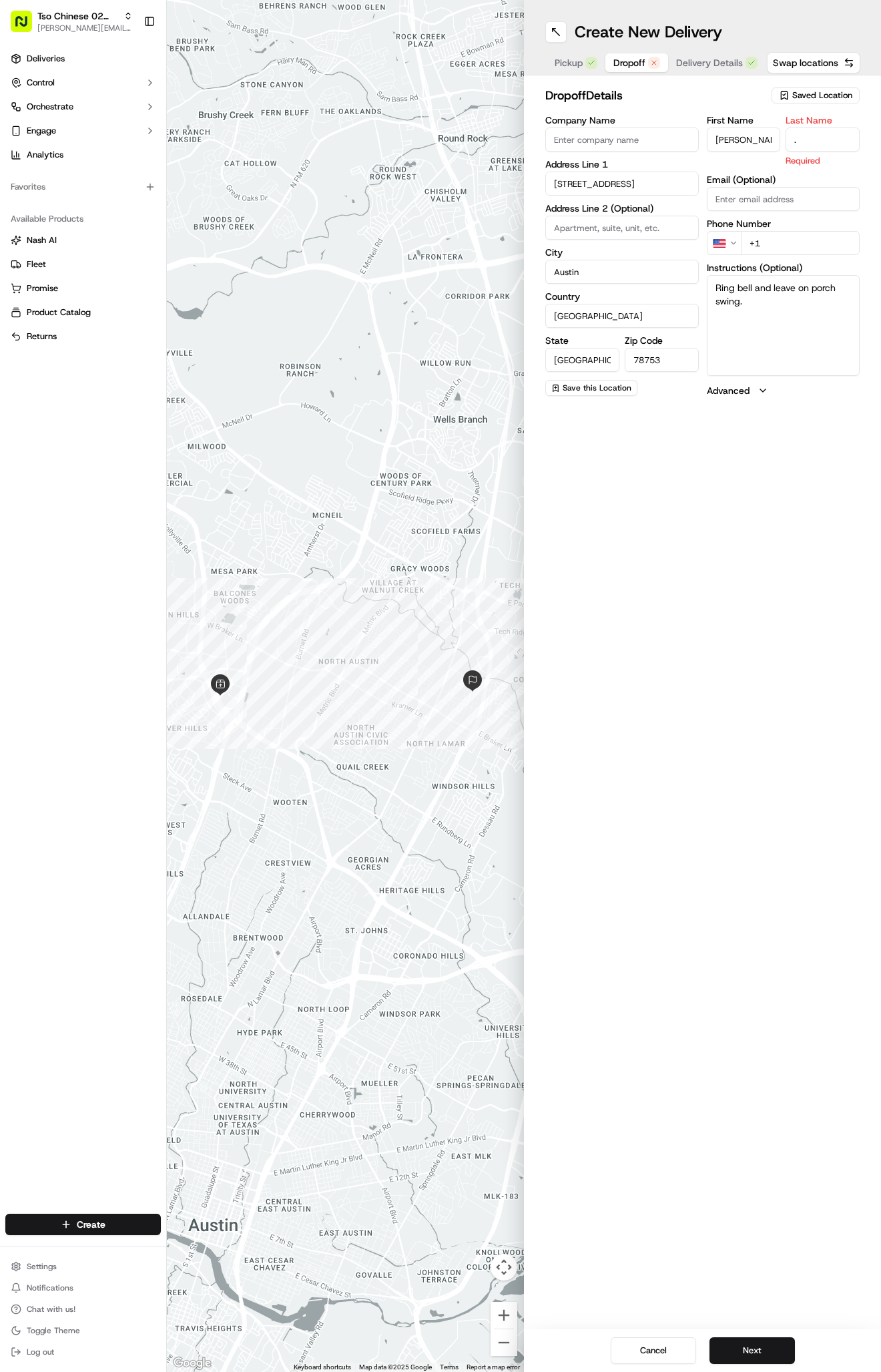
type input "."
click at [819, 245] on div "First Name [PERSON_NAME] Last Name . Required Email (Optional) Phone Number US …" at bounding box center [783, 256] width 154 height 282
click at [813, 234] on input "+1" at bounding box center [801, 228] width 119 height 24
paste input "[PHONE_NUMBER]"
type input "[PHONE_NUMBER]"
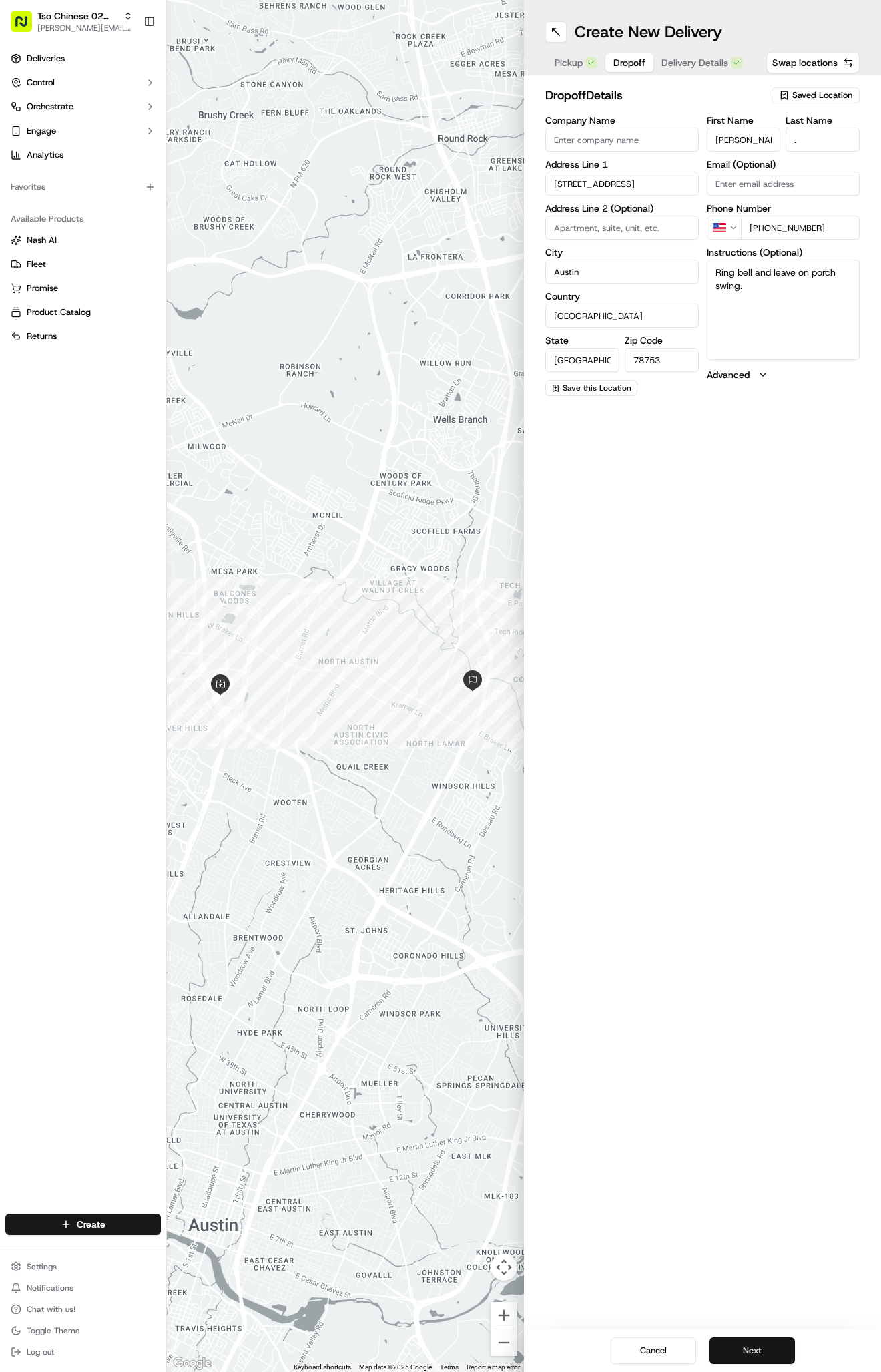
click at [753, 1361] on button "Next" at bounding box center [752, 1351] width 85 height 27
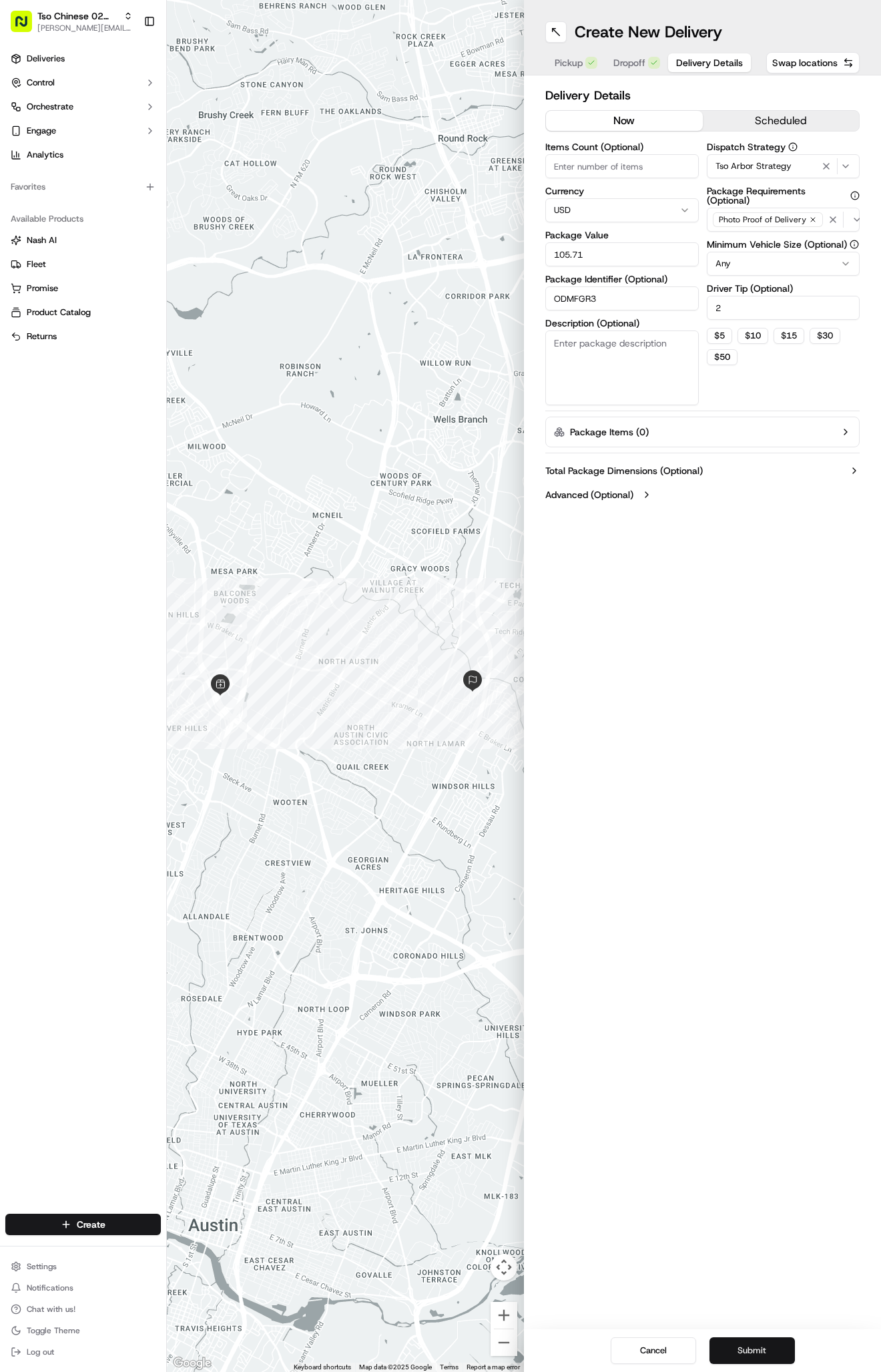
click at [744, 1347] on button "Submit" at bounding box center [752, 1351] width 85 height 27
click at [744, 1347] on div "Cancel Submit" at bounding box center [703, 1351] width 357 height 43
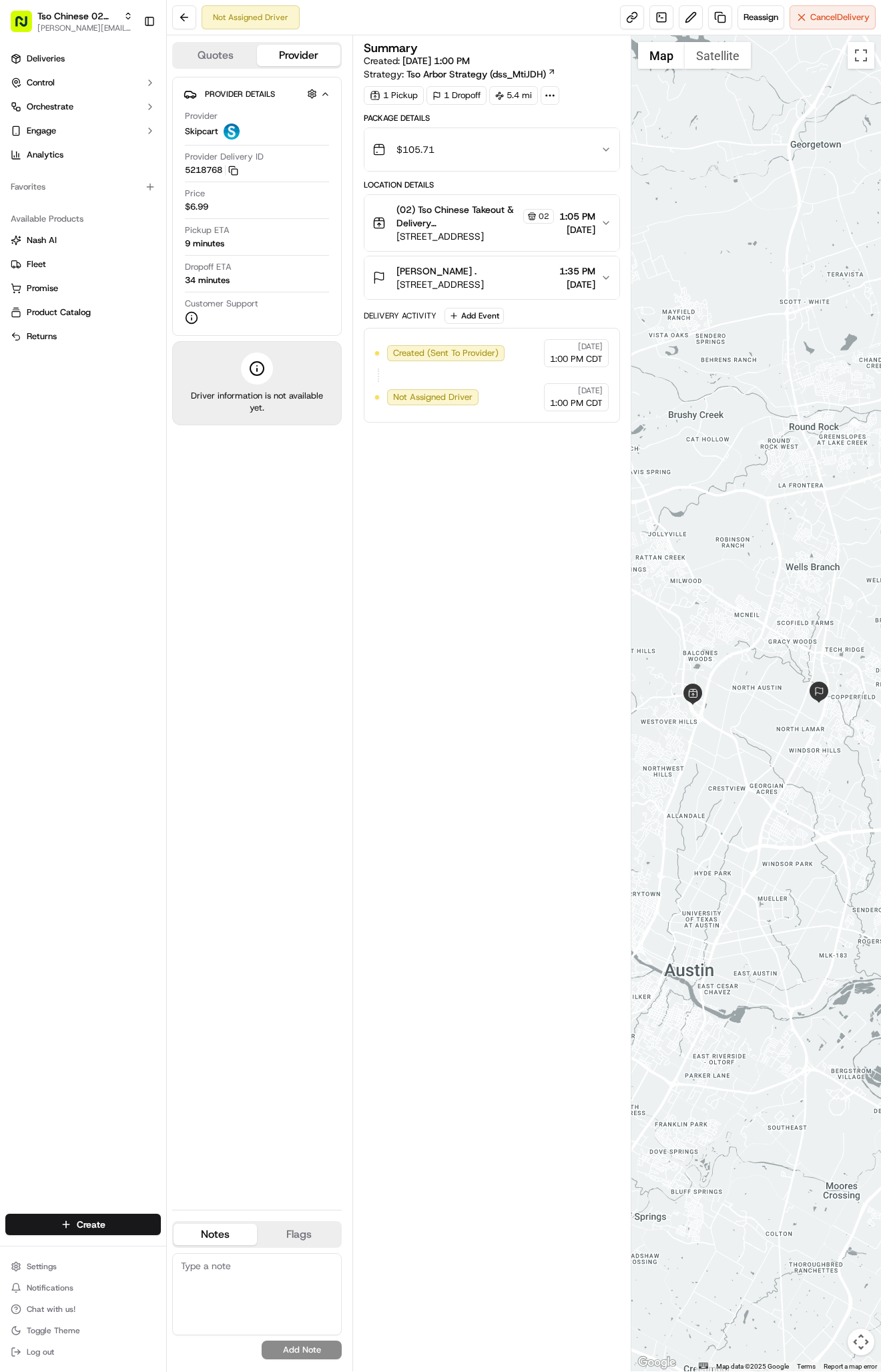
click at [49, 72] on ul "Deliveries Control Orchestrate Engage Analytics" at bounding box center [83, 107] width 156 height 117
click at [49, 58] on span "Deliveries" at bounding box center [46, 59] width 38 height 12
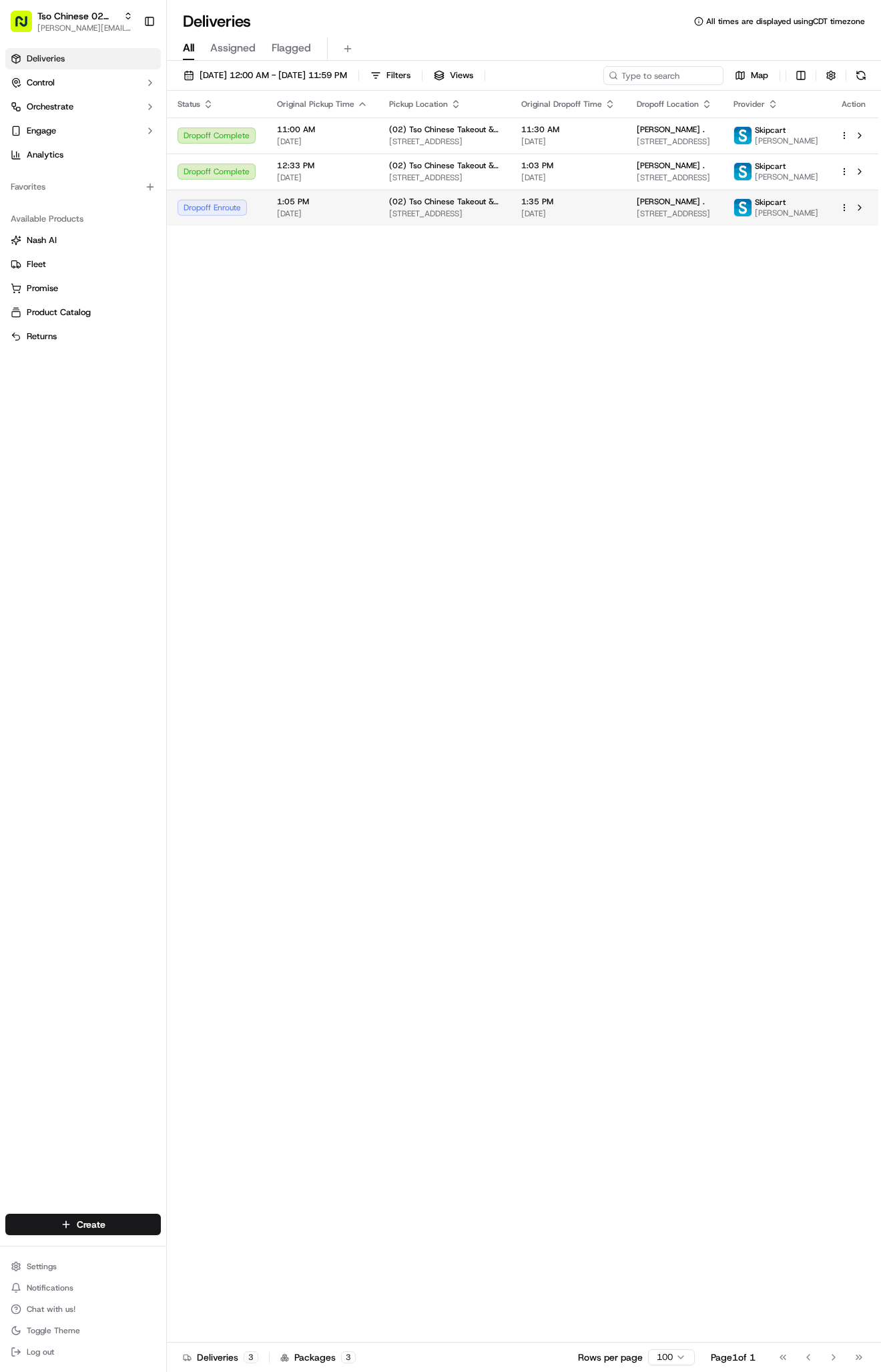
click at [493, 213] on td "(02) Tso Chinese Takeout & Delivery [GEOGRAPHIC_DATA] [STREET_ADDRESS]" at bounding box center [444, 208] width 132 height 36
click at [524, 225] on td "1:35 PM [DATE]" at bounding box center [569, 208] width 115 height 36
click at [605, 219] on span "[DATE]" at bounding box center [569, 214] width 94 height 11
click at [383, 217] on td "(02) Tso Chinese Takeout & Delivery [GEOGRAPHIC_DATA] [STREET_ADDRESS]" at bounding box center [444, 208] width 132 height 36
click at [97, 1226] on html "Tso Chinese 02 Arbor [PERSON_NAME][EMAIL_ADDRESS][DOMAIN_NAME] Toggle Sidebar D…" at bounding box center [440, 686] width 881 height 1372
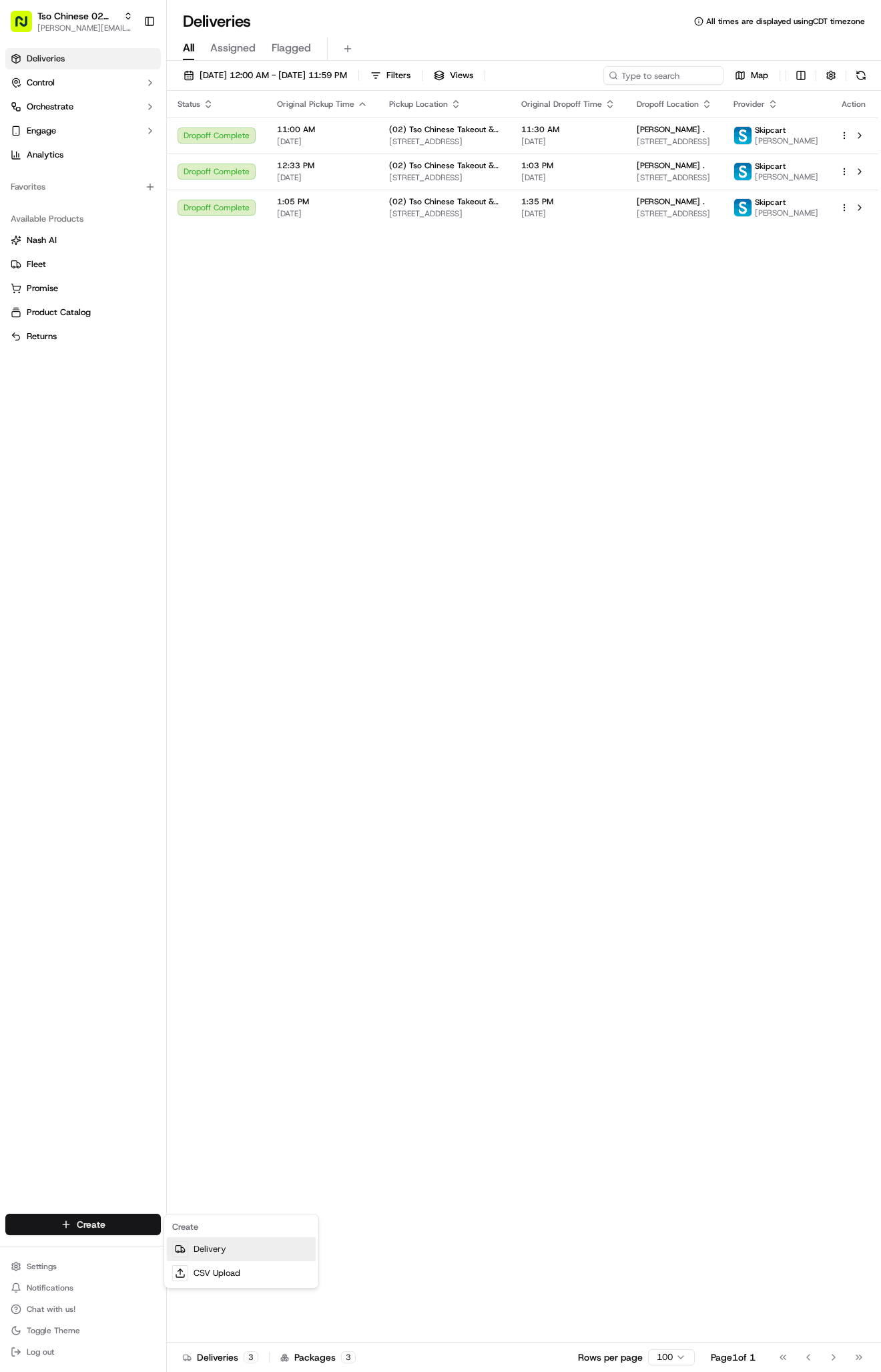
click at [249, 1253] on link "Delivery" at bounding box center [241, 1249] width 149 height 24
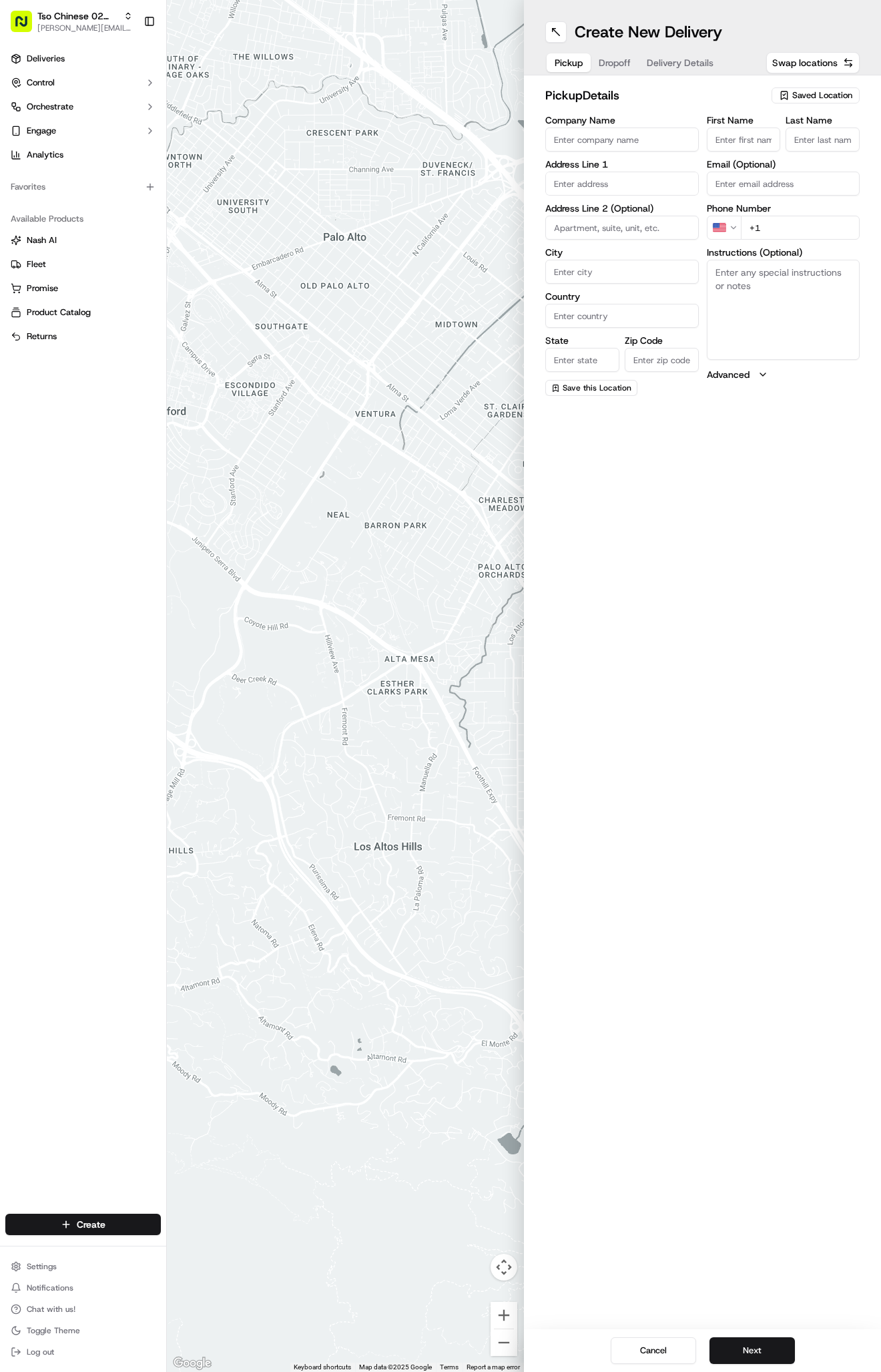
click at [801, 87] on div "Saved Location" at bounding box center [815, 95] width 88 height 16
click at [798, 144] on span "(02) Tso Chinese Takeout & Delivery [GEOGRAPHIC_DATA] (02)" at bounding box center [792, 152] width 164 height 24
type input "(02) Tso Chinese Takeout & Delivery [GEOGRAPHIC_DATA]"
type input "Bldg E Ste 402"
type input "Austin"
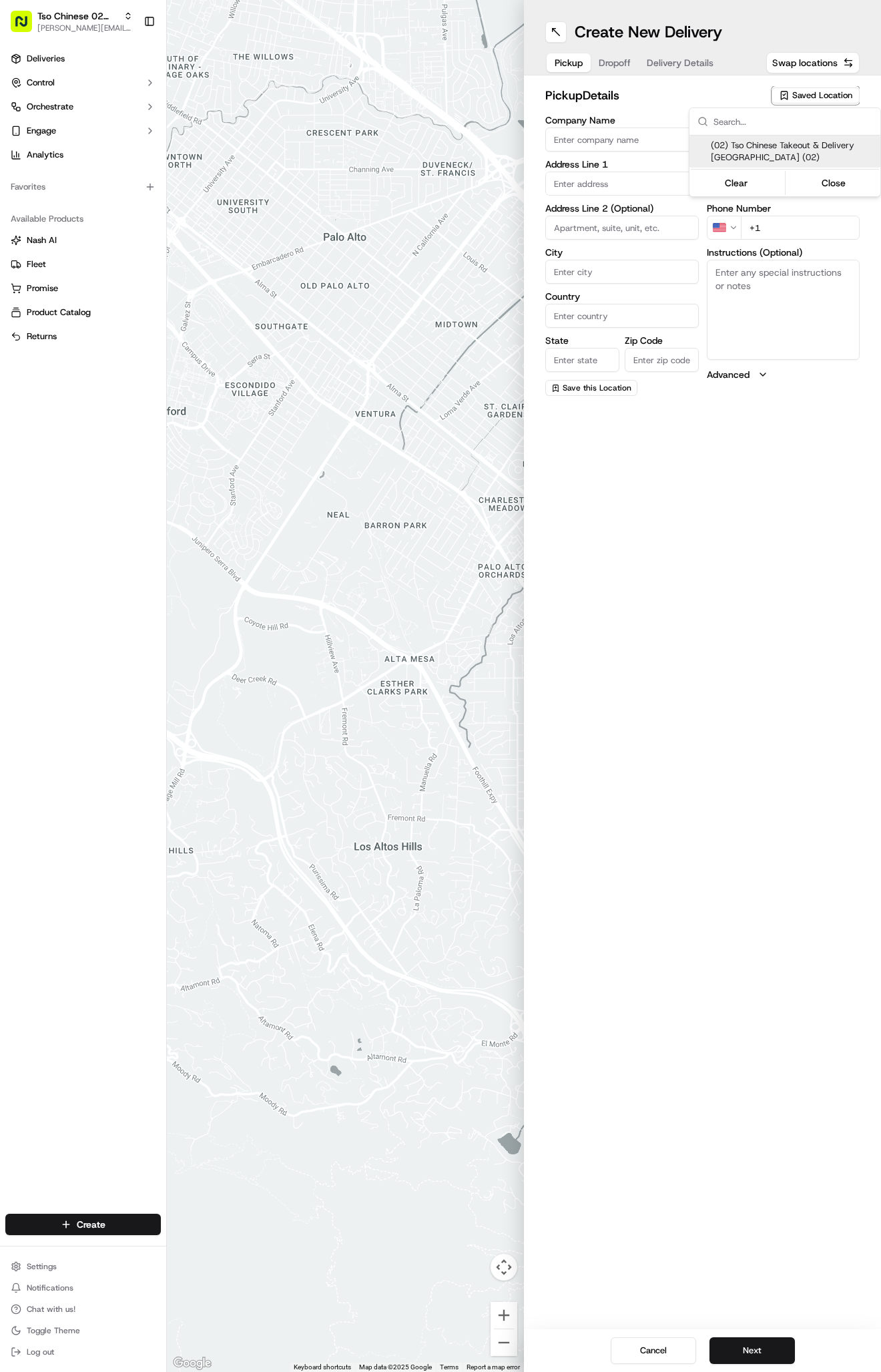
type input "US"
type input "[GEOGRAPHIC_DATA]"
type input "78759"
type input "Tso Chinese"
type input "Arboretum Crossing Manager"
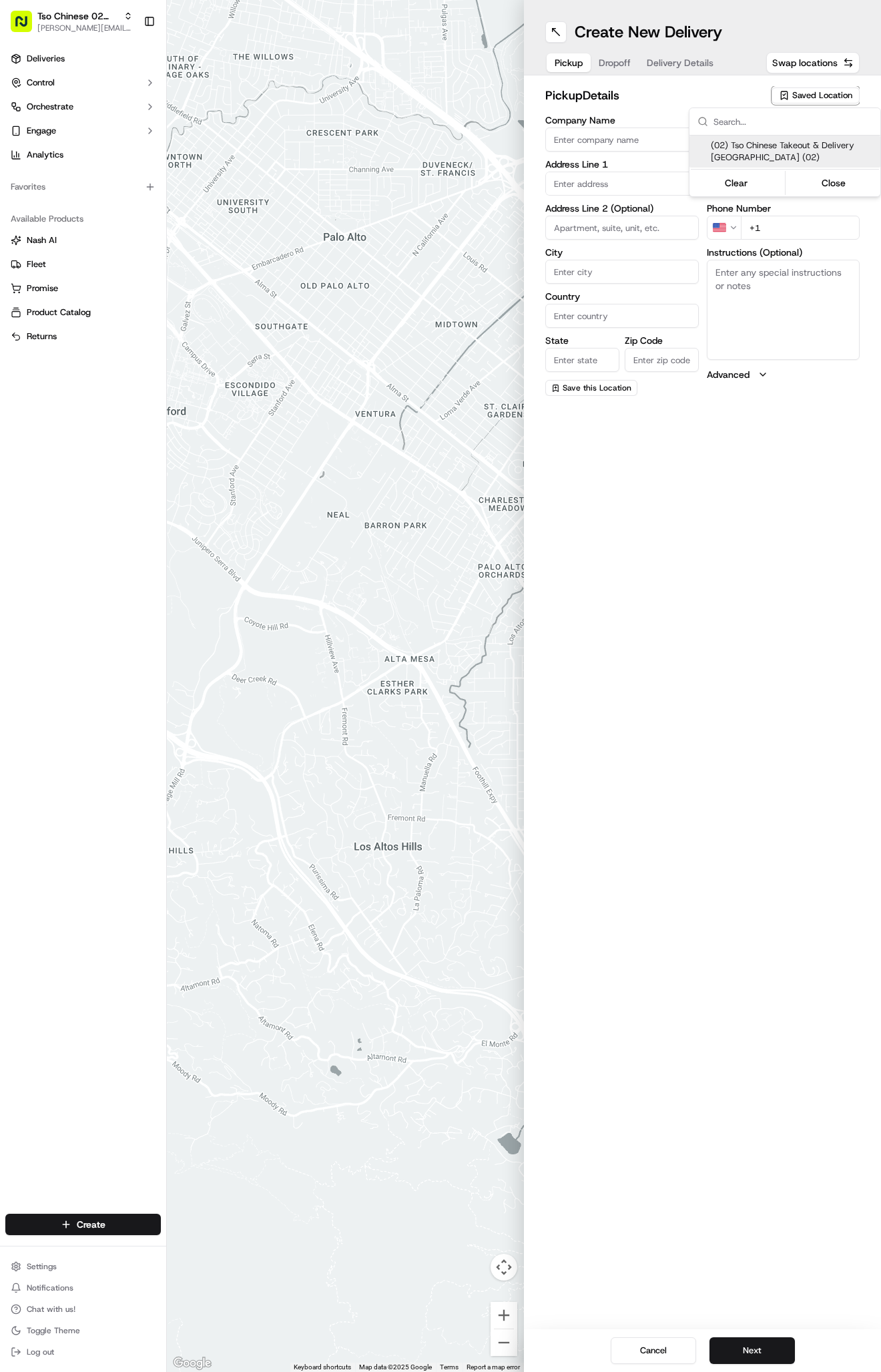
type input "[EMAIL_ADDRESS][DOMAIN_NAME]"
type input "[PHONE_NUMBER]"
type textarea "Submit a picture displaying address & food as Proof of Delivery. Envía una foto…"
type input "[STREET_ADDRESS]"
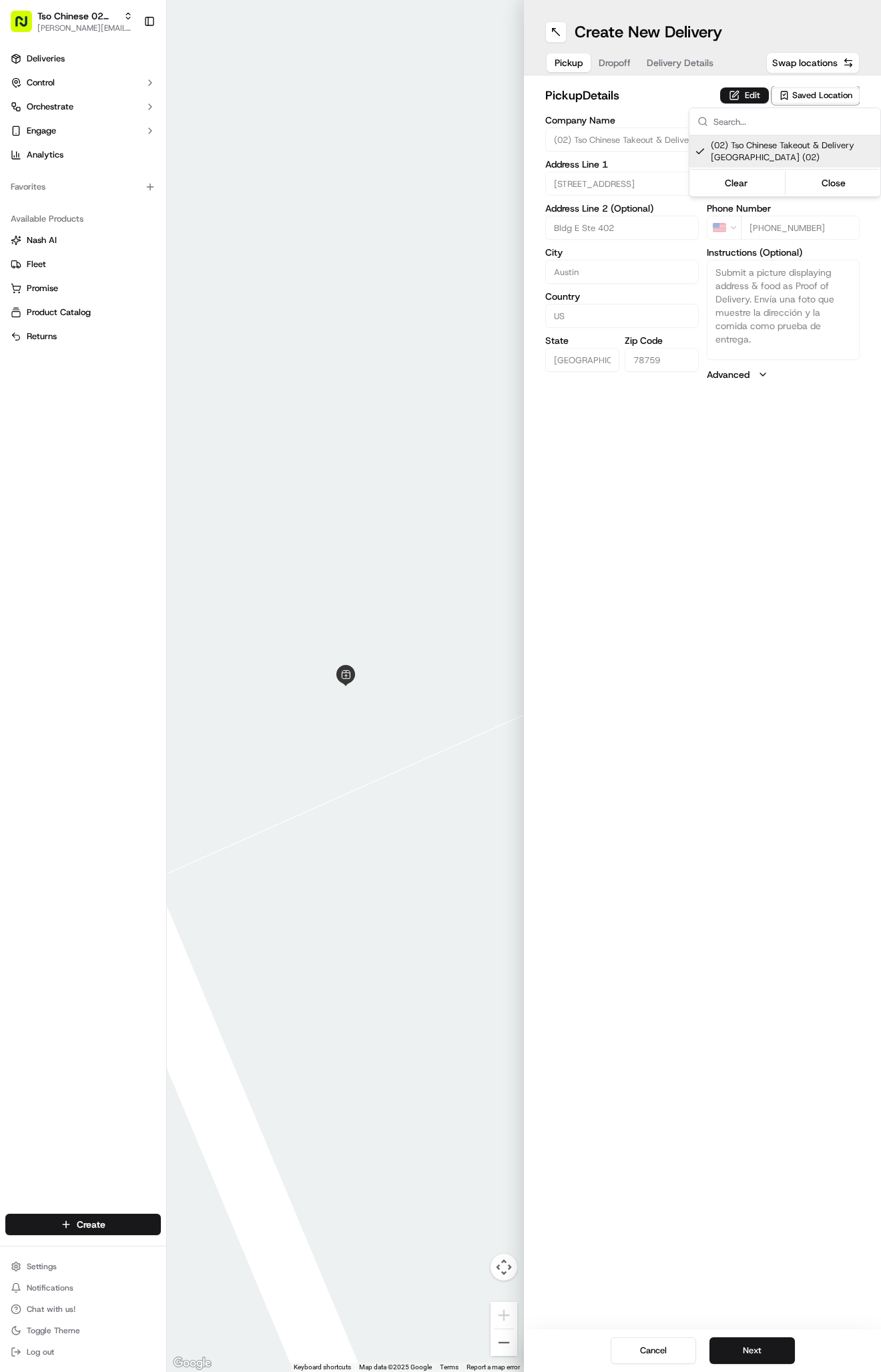
click at [724, 70] on html "Tso Chinese 02 Arbor [PERSON_NAME][EMAIL_ADDRESS][DOMAIN_NAME] Toggle Sidebar D…" at bounding box center [440, 686] width 881 height 1372
click at [667, 66] on span "Delivery Details" at bounding box center [681, 63] width 67 height 13
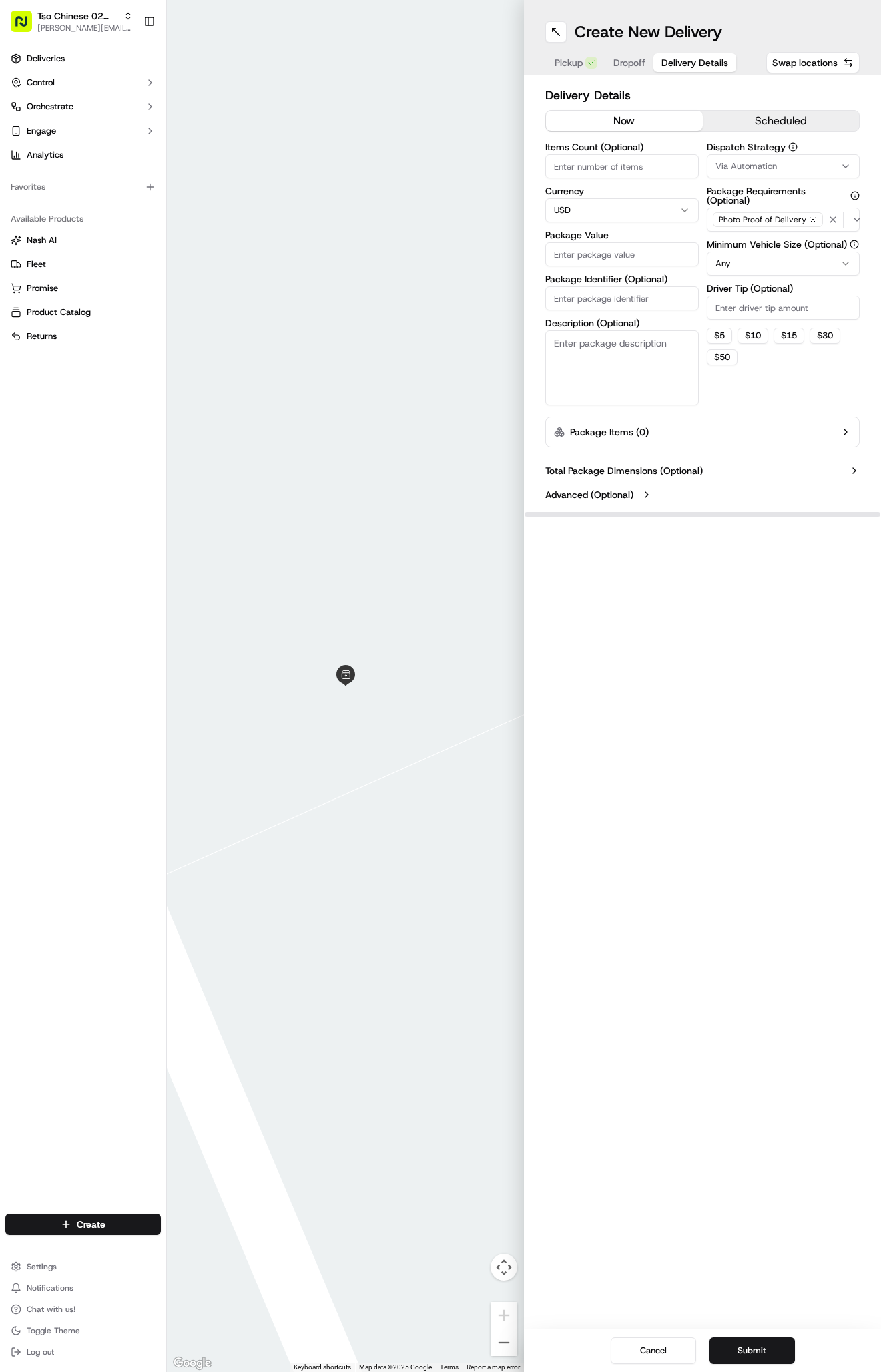
click at [754, 156] on button "Via Automation" at bounding box center [783, 166] width 154 height 24
click at [746, 240] on span "Tso Arbor Strategy" at bounding box center [792, 239] width 164 height 12
click at [729, 325] on html "Tso Chinese 02 Arbor [PERSON_NAME][EMAIL_ADDRESS][DOMAIN_NAME] Toggle Sidebar D…" at bounding box center [440, 686] width 881 height 1372
click at [729, 305] on input "Driver Tip (Optional)" at bounding box center [783, 308] width 154 height 24
type input "2"
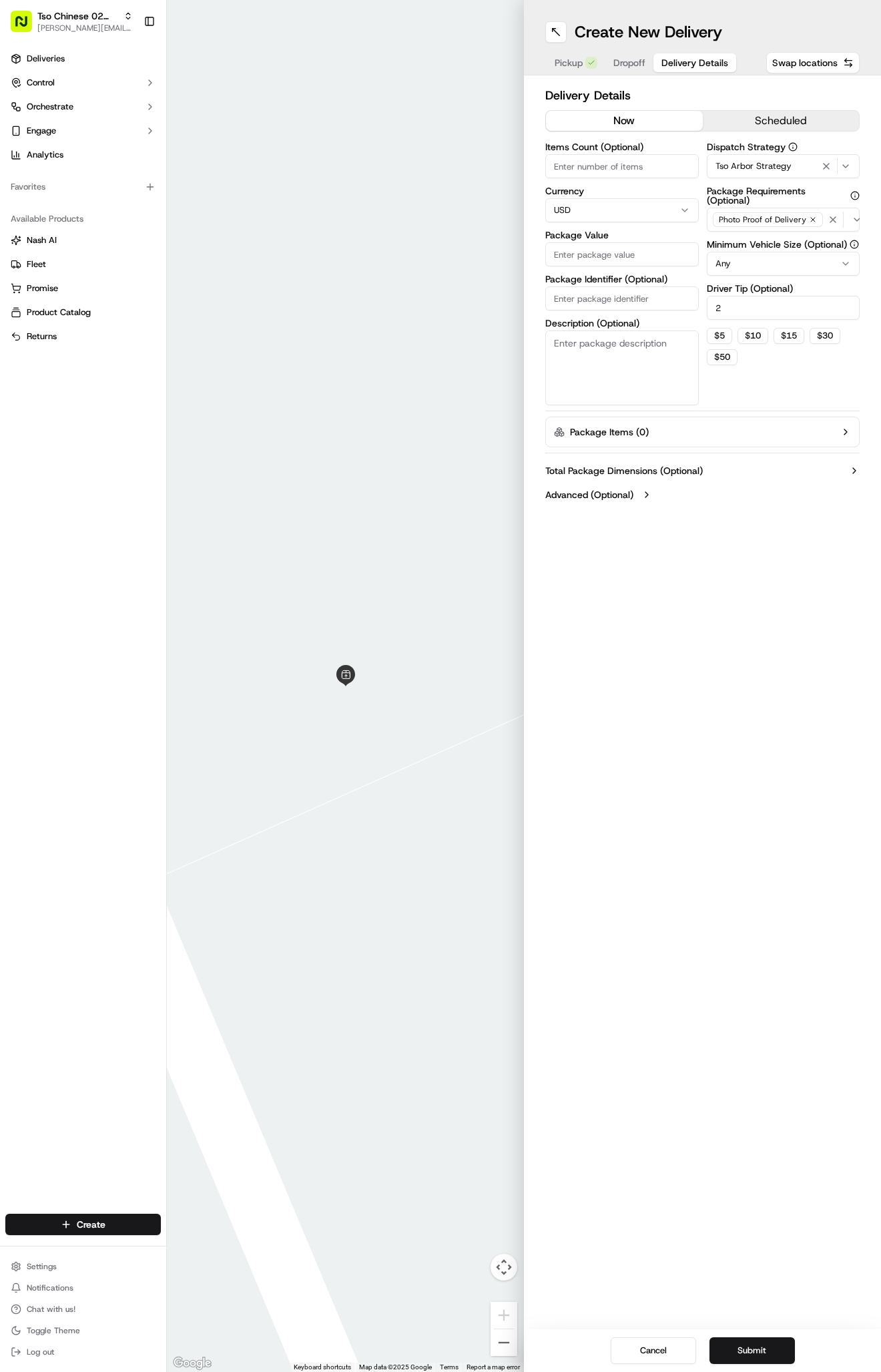
click at [636, 302] on input "Package Identifier (Optional)" at bounding box center [622, 298] width 154 height 24
paste input "QS0KFHV"
type input "QS0KFHV"
click at [626, 261] on input "Package Value" at bounding box center [622, 254] width 154 height 24
type input "30.2"
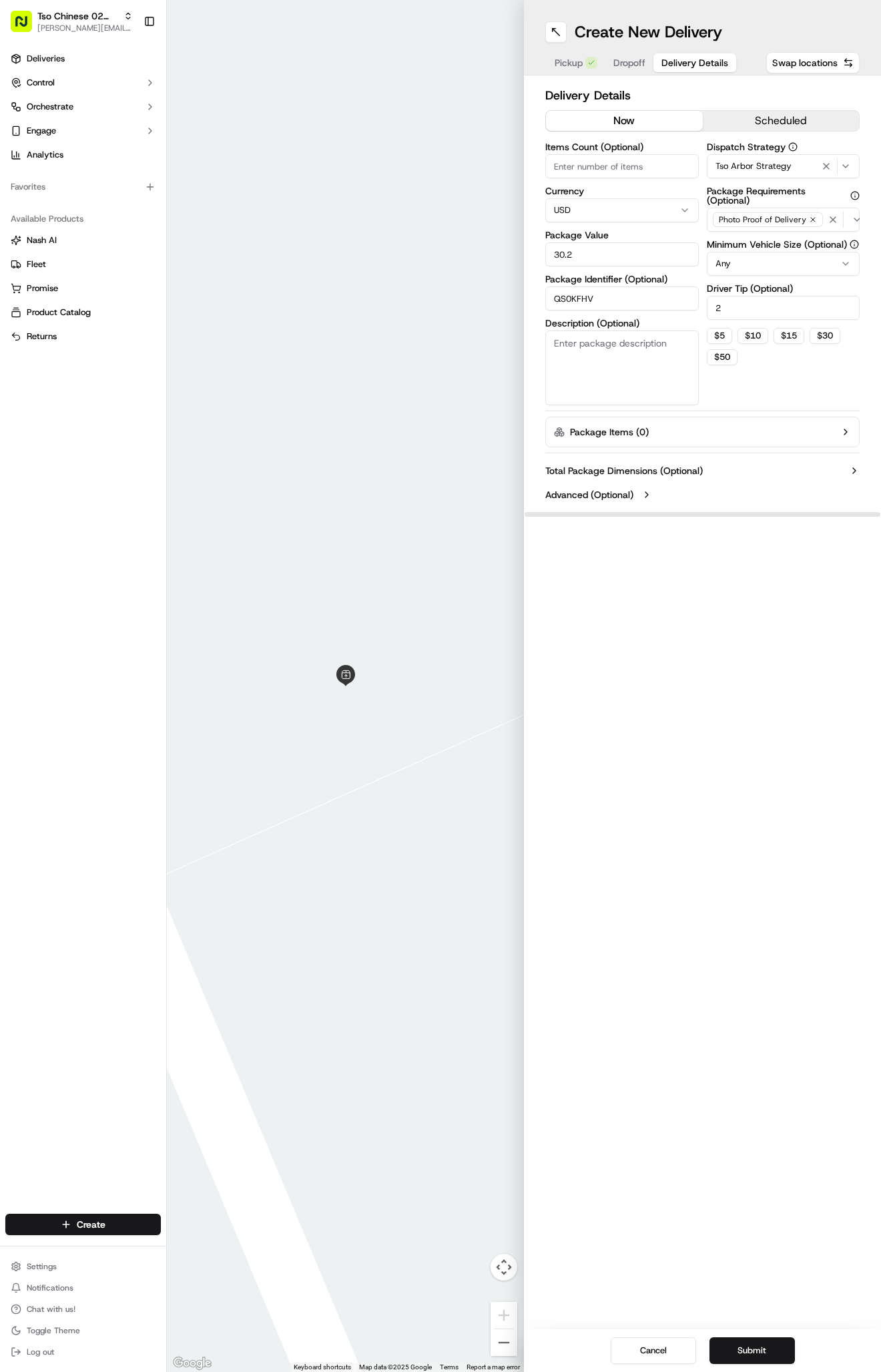
click at [628, 68] on span "Dropoff" at bounding box center [630, 63] width 32 height 13
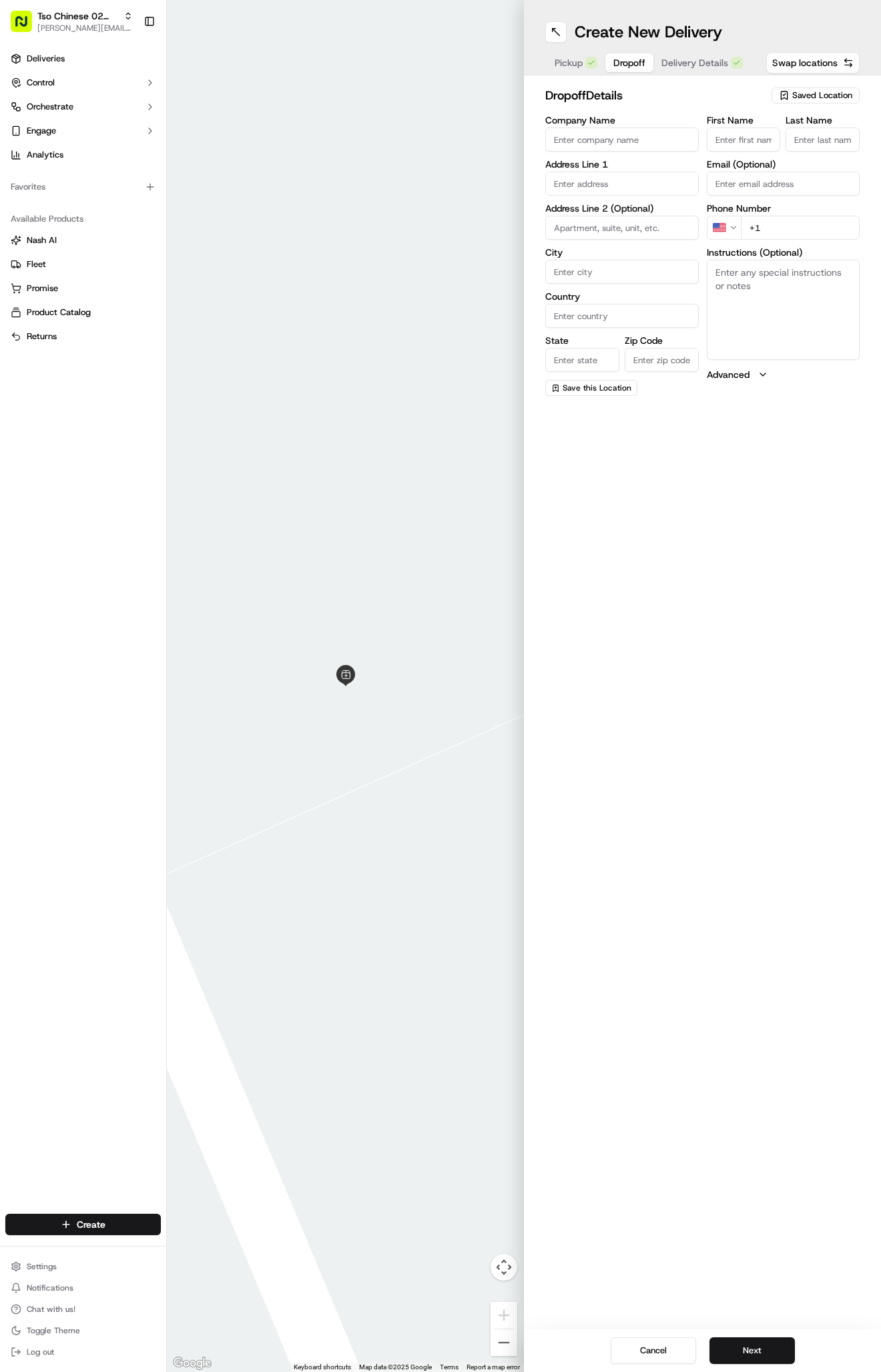
click at [628, 68] on span "Dropoff" at bounding box center [630, 63] width 32 height 13
click at [736, 315] on textarea "Instructions (Optional)" at bounding box center [783, 309] width 154 height 100
paste textarea "Company: Uptown suites"
type textarea "Company: Uptown suites"
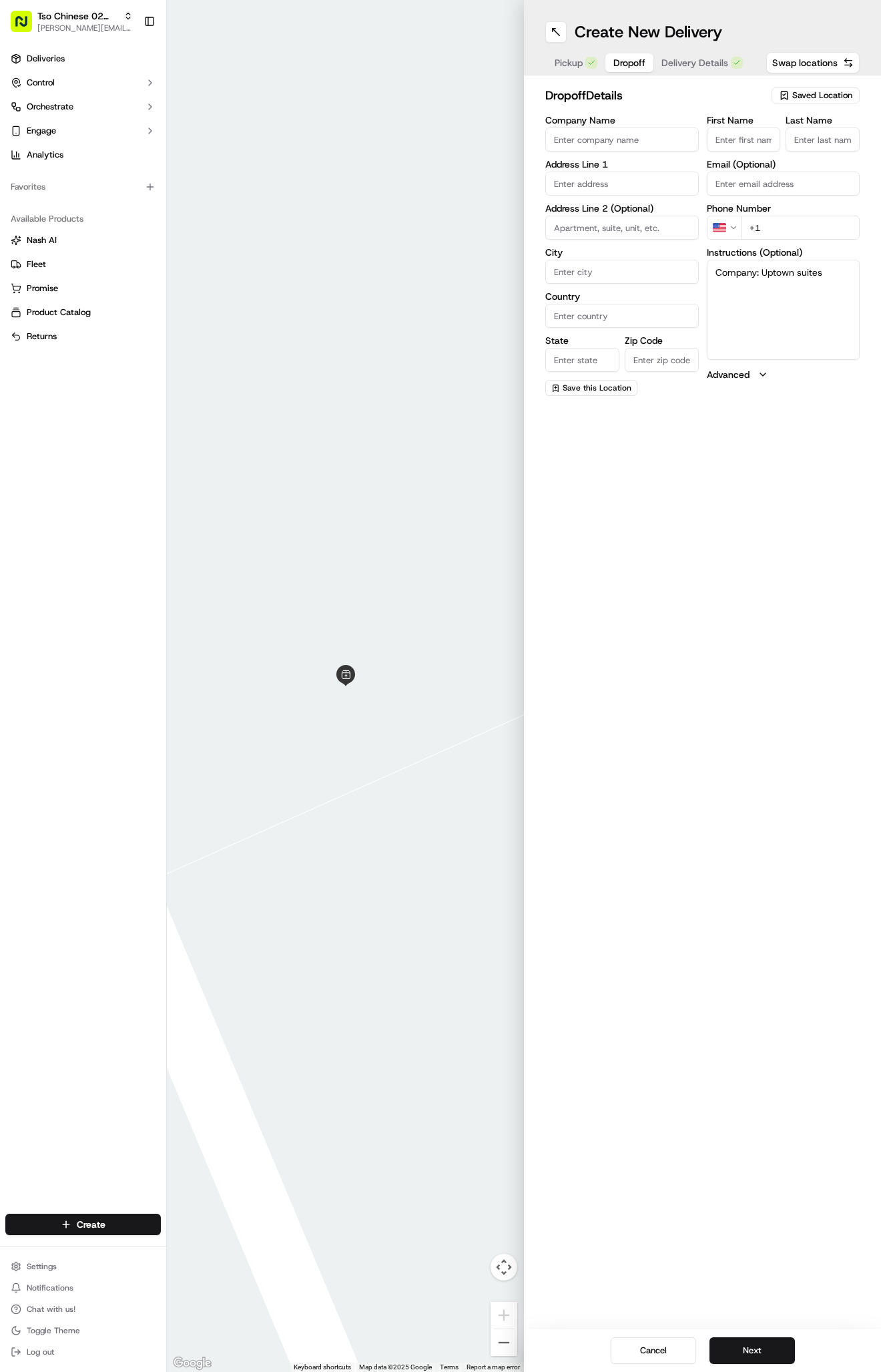
paste input "[GEOGRAPHIC_DATA]"
click at [636, 222] on div "[STREET_ADDRESS]" at bounding box center [622, 212] width 147 height 20
type input "[STREET_ADDRESS]"
type input "Austin"
type input "[GEOGRAPHIC_DATA]"
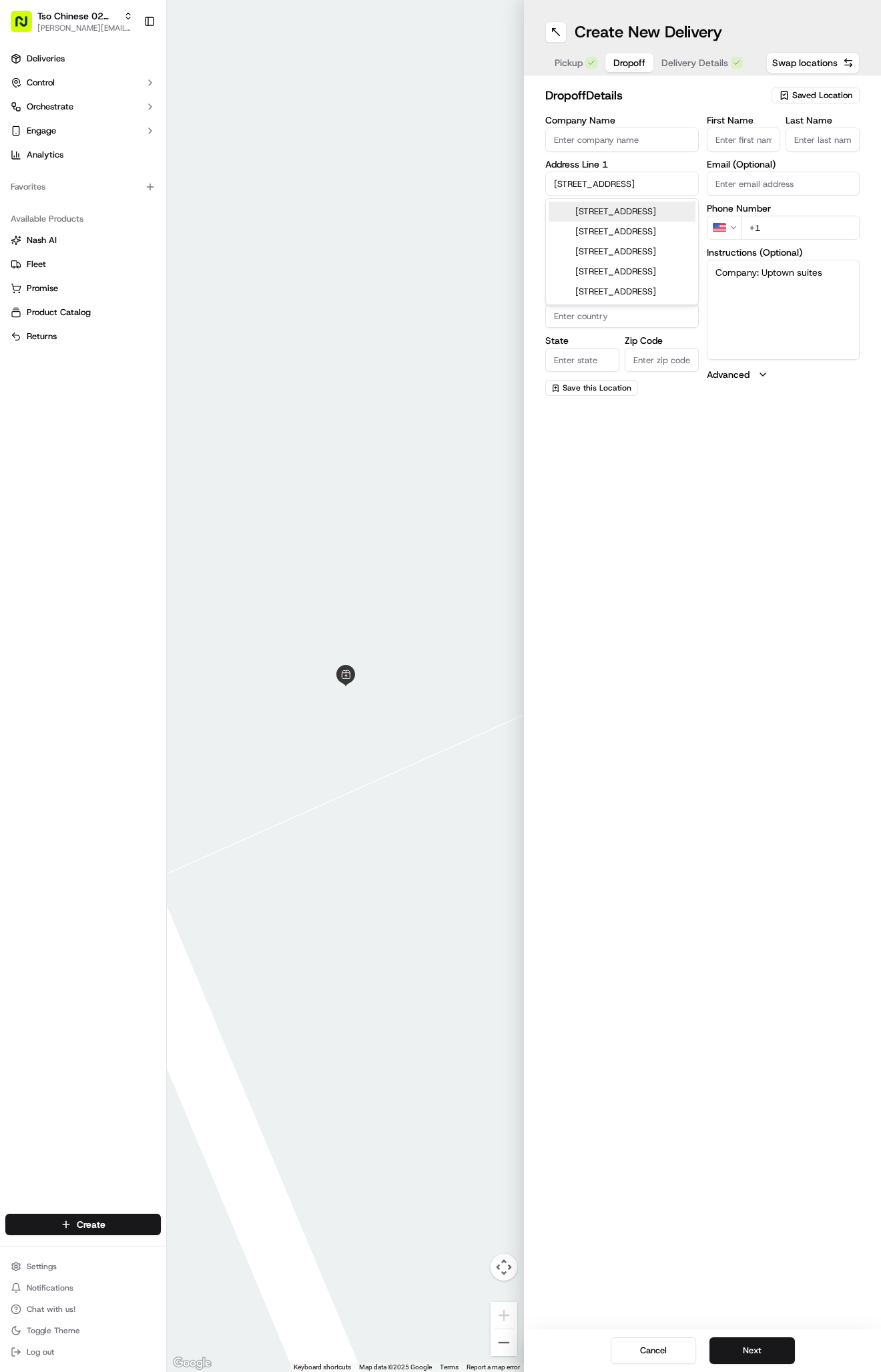
type input "[GEOGRAPHIC_DATA]"
type input "78753"
type input "[STREET_ADDRESS]"
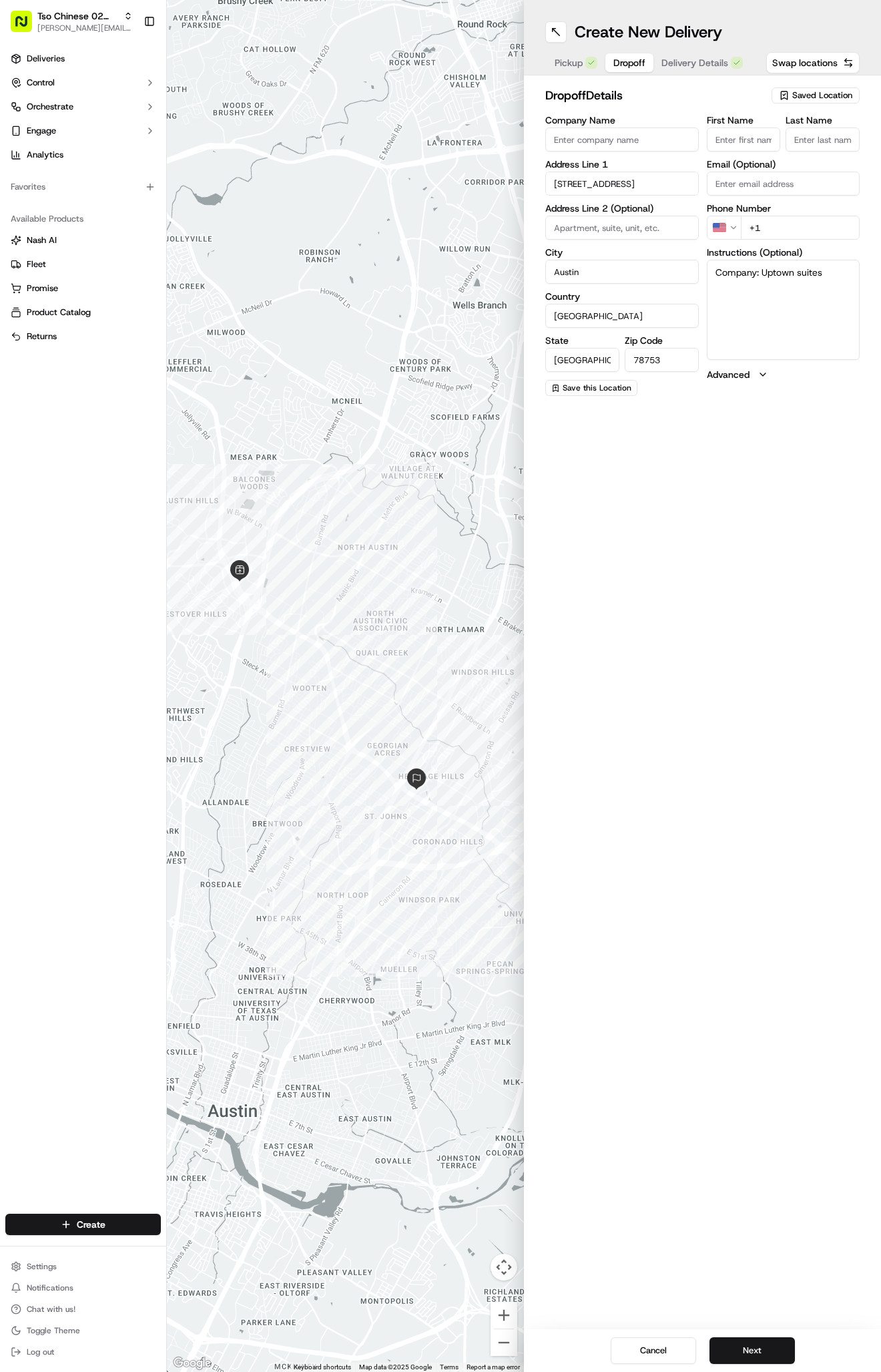
paste input "[PHONE_NUMBER]"
type input "[PHONE_NUMBER]"
paste input "[PERSON_NAME]"
type input "[PERSON_NAME]"
type input "."
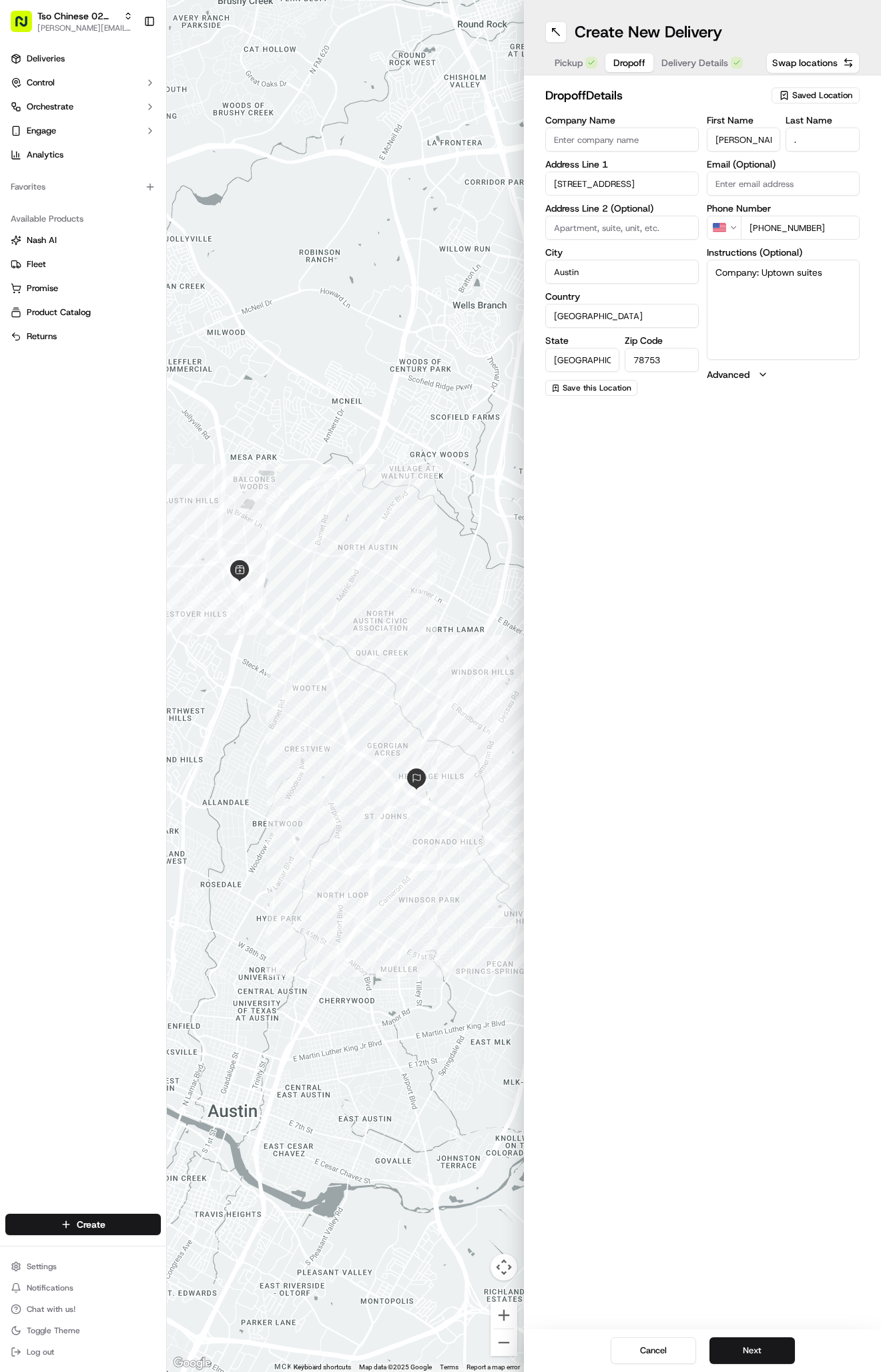
click at [787, 354] on textarea "Company: Uptown suites" at bounding box center [783, 309] width 154 height 100
paste textarea "room 416"
type textarea "Company: Uptown suites room 416"
click at [687, 64] on span "Delivery Details" at bounding box center [695, 63] width 67 height 13
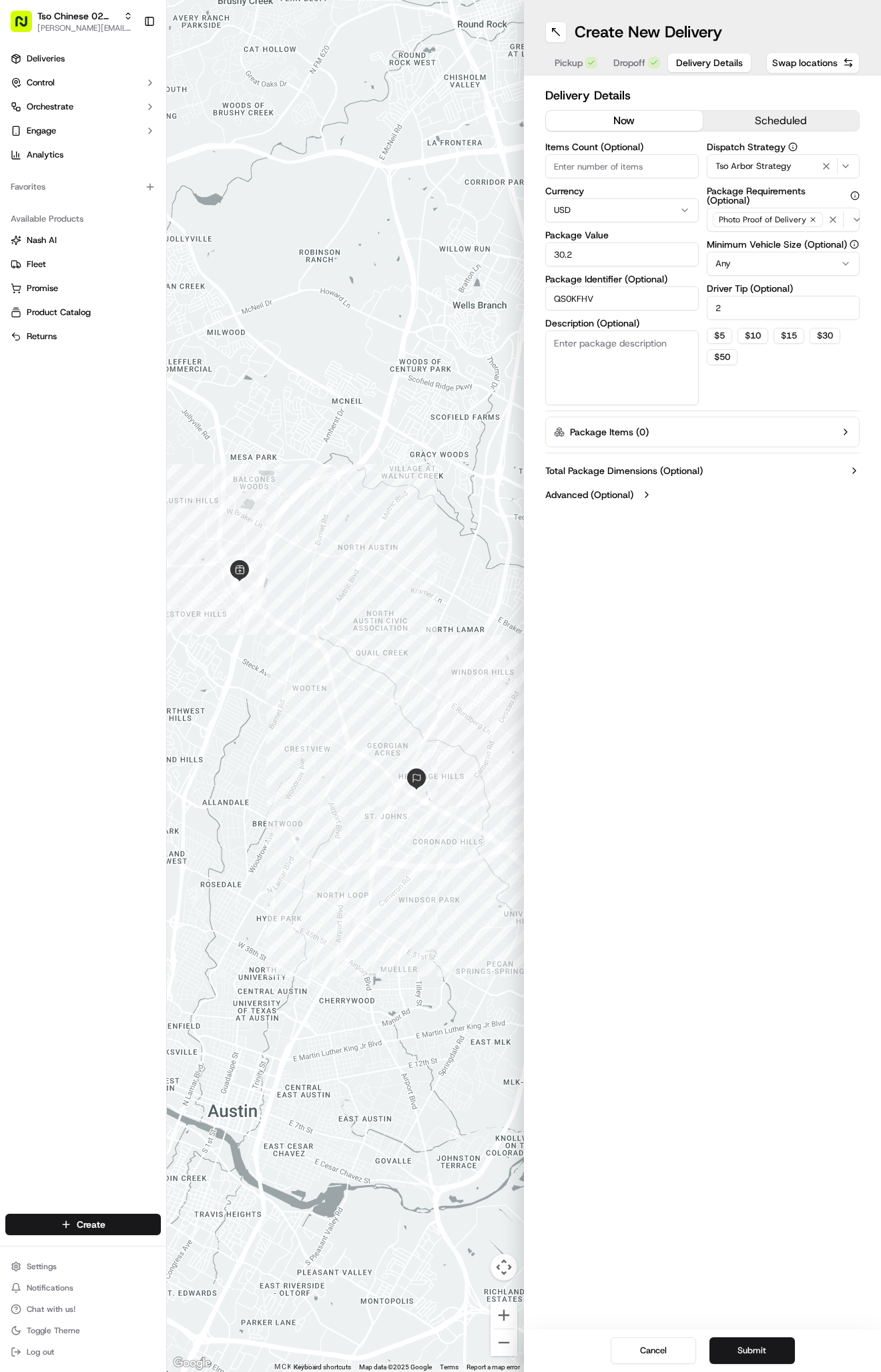
click at [687, 64] on span "Delivery Details" at bounding box center [709, 63] width 67 height 13
click at [754, 1343] on button "Submit" at bounding box center [752, 1351] width 85 height 27
click at [754, 1343] on div "Cancel Submit" at bounding box center [703, 1351] width 357 height 43
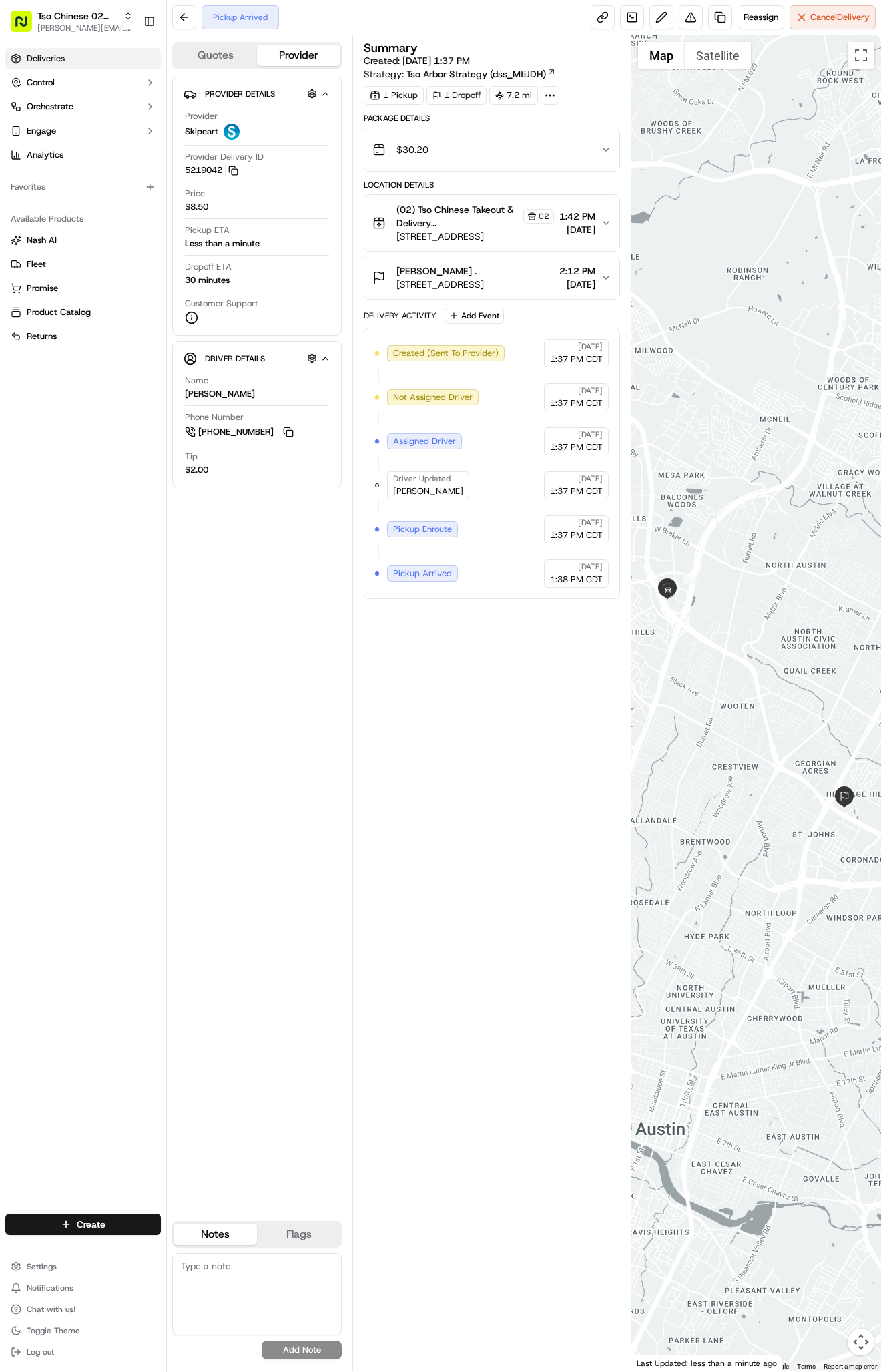
click at [70, 64] on link "Deliveries" at bounding box center [83, 59] width 156 height 21
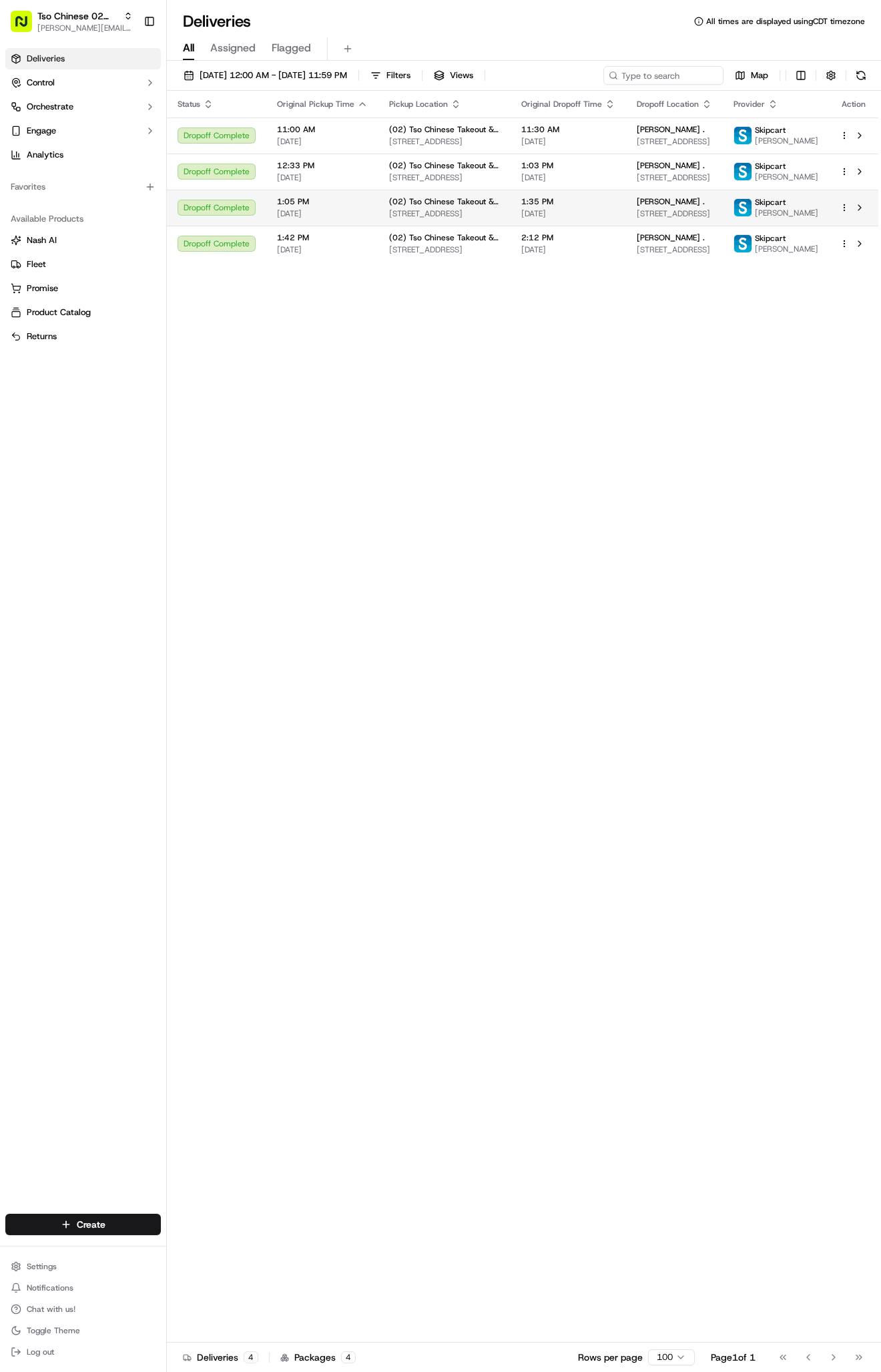
click at [647, 225] on td "[PERSON_NAME] . [STREET_ADDRESS]" at bounding box center [674, 208] width 97 height 36
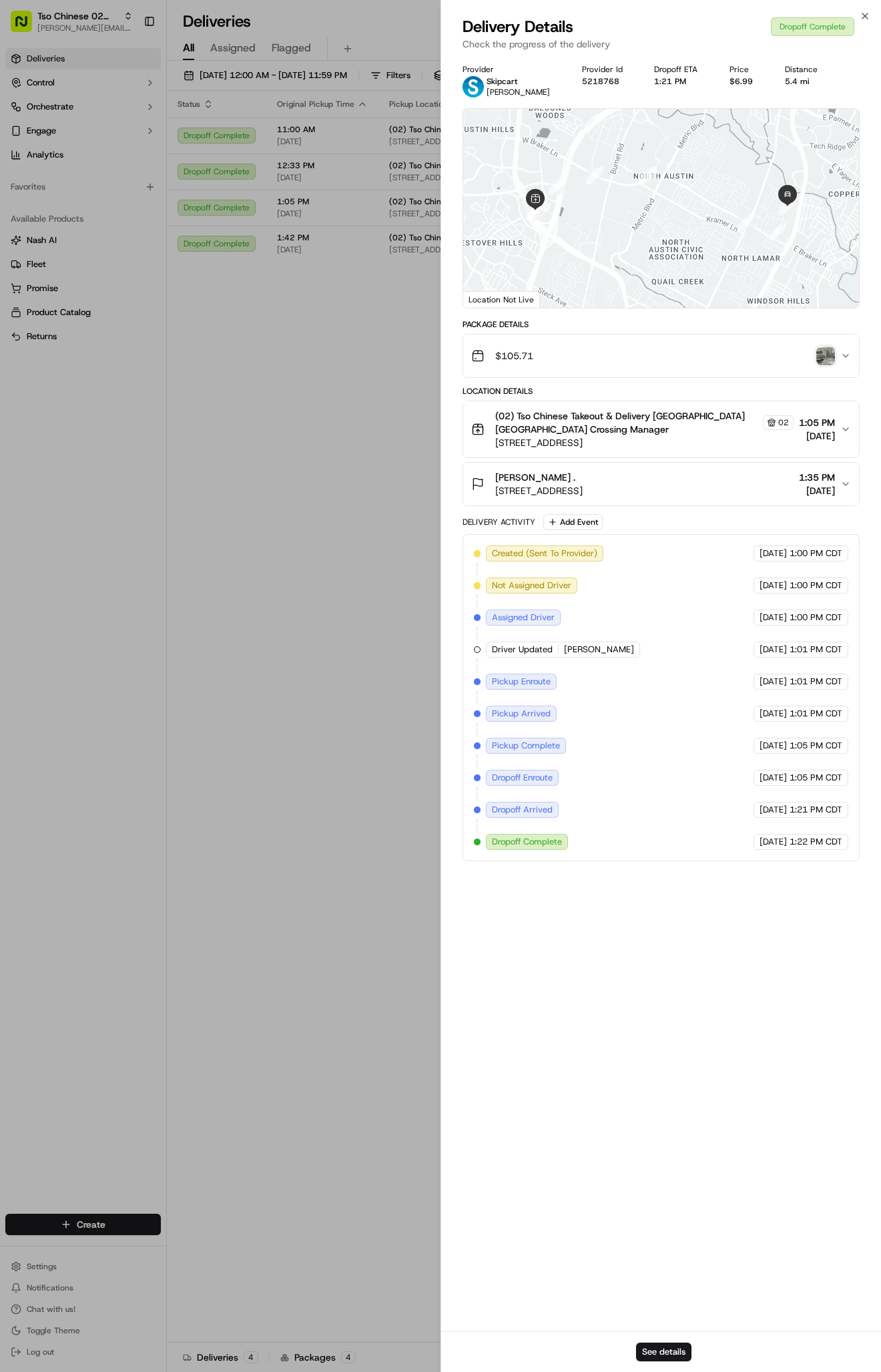
click at [573, 266] on div at bounding box center [661, 208] width 396 height 199
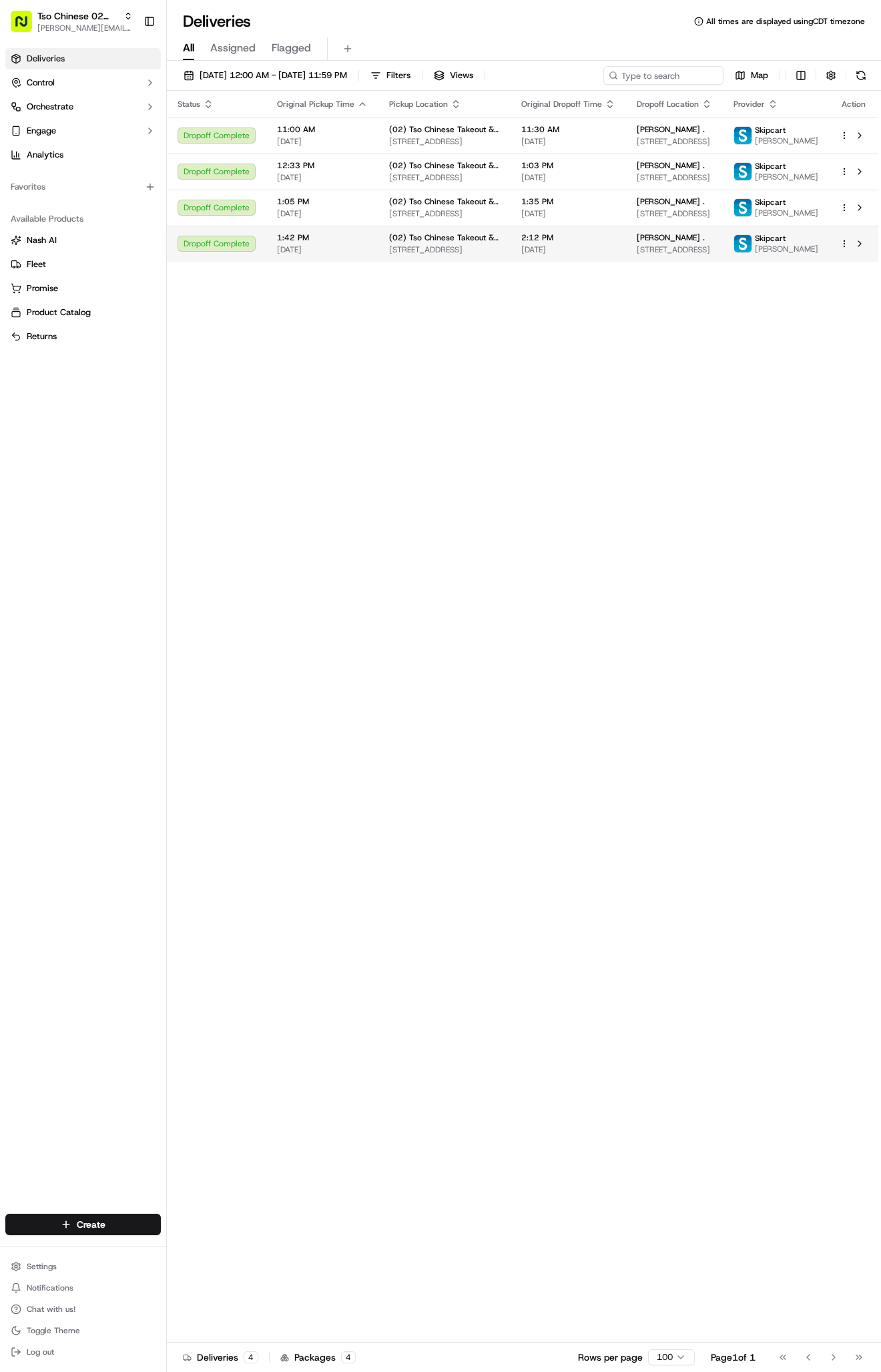
click at [361, 243] on span "1:42 PM" at bounding box center [322, 237] width 91 height 11
